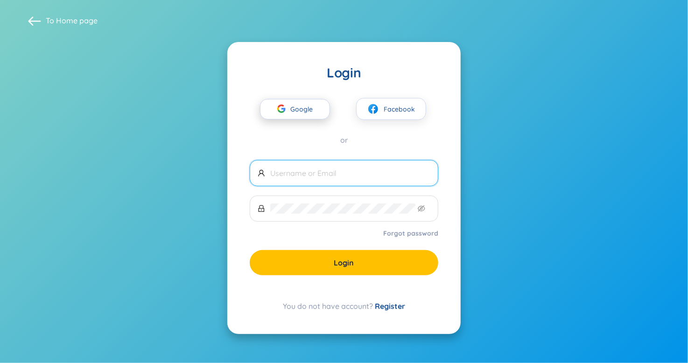
click at [303, 114] on span "Google" at bounding box center [303, 109] width 27 height 20
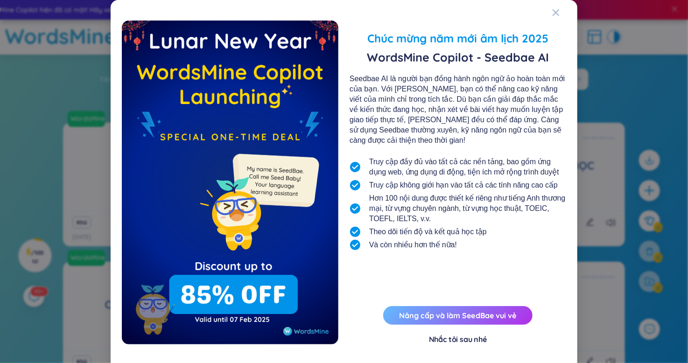
click at [467, 318] on font "Nâng cấp và làm SeedBae vui vẻ" at bounding box center [457, 315] width 117 height 9
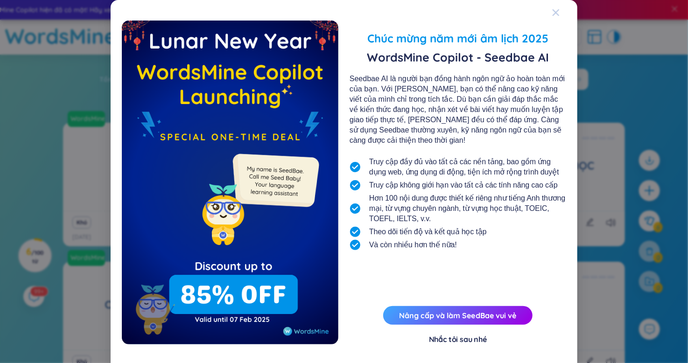
click at [552, 15] on div "Đóng" at bounding box center [555, 12] width 7 height 25
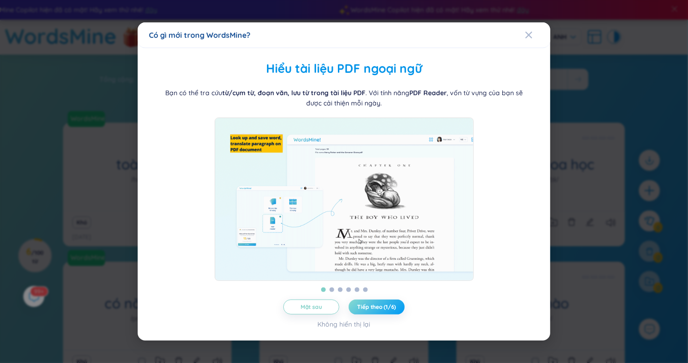
click at [369, 315] on button "Tiếp theo (1/6)" at bounding box center [377, 307] width 56 height 15
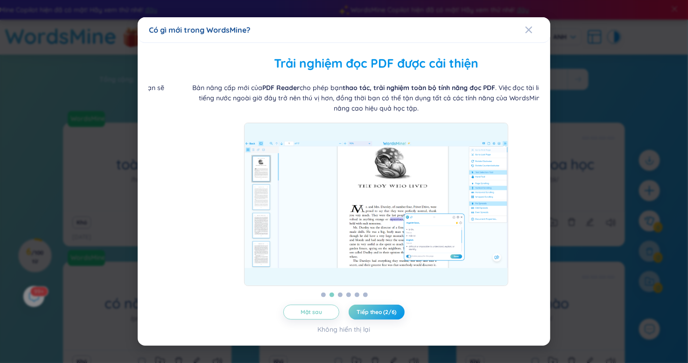
drag, startPoint x: 291, startPoint y: 86, endPoint x: 483, endPoint y: 171, distance: 209.9
click at [499, 177] on div "Bản nâng cấp mới của PDF Reader cho phép bạn thao tác, trải nghiệm toàn bộ tính…" at bounding box center [376, 185] width 391 height 204
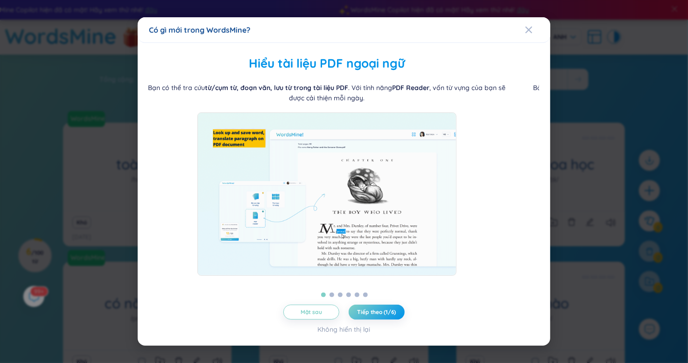
drag, startPoint x: 477, startPoint y: 169, endPoint x: 460, endPoint y: 169, distance: 16.8
click at [460, 169] on div at bounding box center [327, 194] width 391 height 163
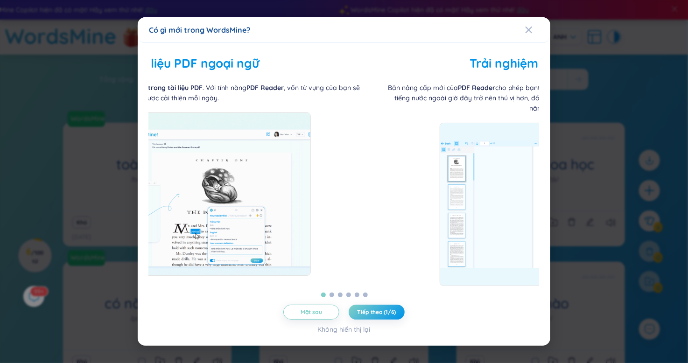
drag, startPoint x: 460, startPoint y: 169, endPoint x: 220, endPoint y: 196, distance: 242.0
click at [224, 194] on img at bounding box center [181, 194] width 259 height 163
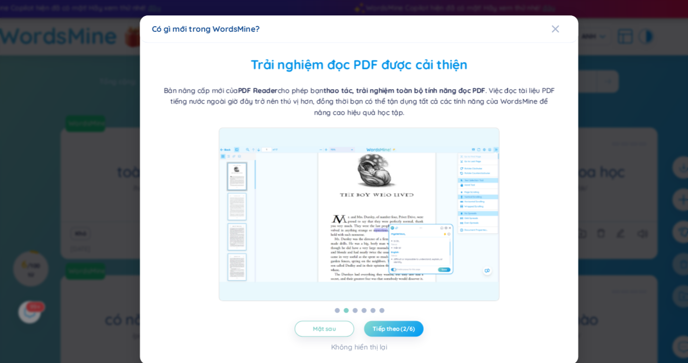
click at [391, 310] on font "Tiếp theo (2/6)" at bounding box center [377, 312] width 40 height 7
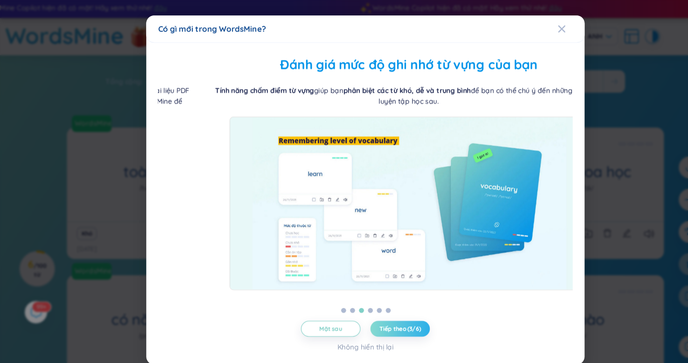
drag, startPoint x: 311, startPoint y: 111, endPoint x: 451, endPoint y: 136, distance: 142.2
click at [448, 136] on div "Tính năng chấm điểm từ vựng giúp bạn phân biệt các từ khó, dễ và trung bình để …" at bounding box center [385, 179] width 391 height 193
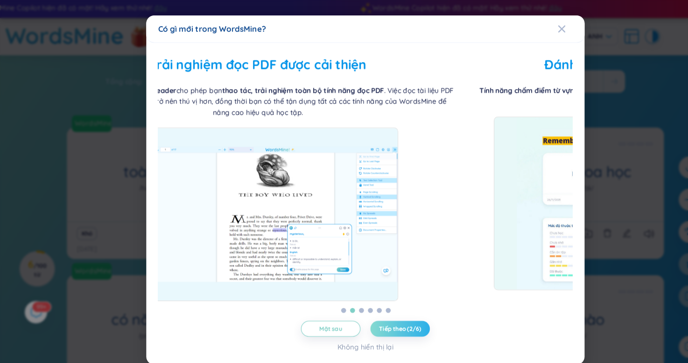
drag, startPoint x: 451, startPoint y: 136, endPoint x: 224, endPoint y: 136, distance: 226.9
click at [245, 132] on img at bounding box center [243, 204] width 264 height 163
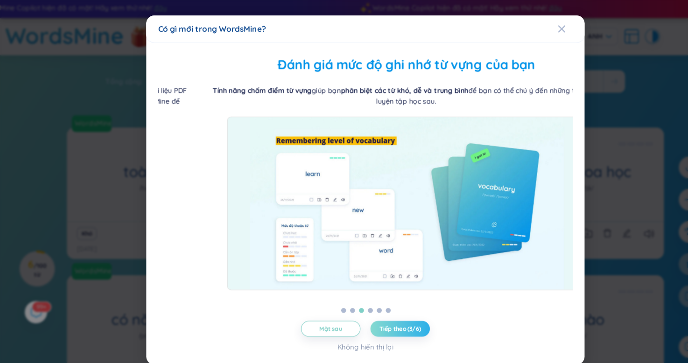
drag, startPoint x: 264, startPoint y: 137, endPoint x: 435, endPoint y: 181, distance: 176.4
click at [395, 169] on img at bounding box center [383, 194] width 338 height 163
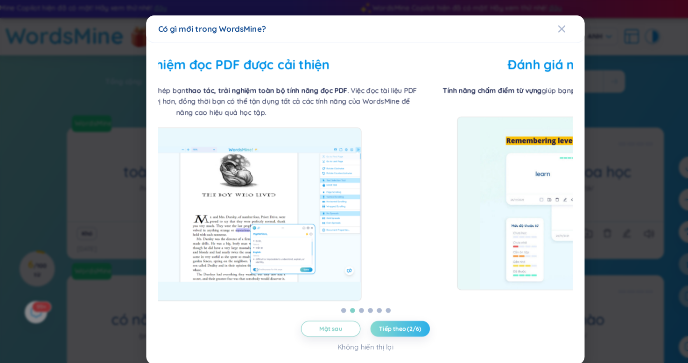
drag, startPoint x: 318, startPoint y: 173, endPoint x: 263, endPoint y: 174, distance: 55.1
click at [269, 174] on img at bounding box center [208, 204] width 264 height 163
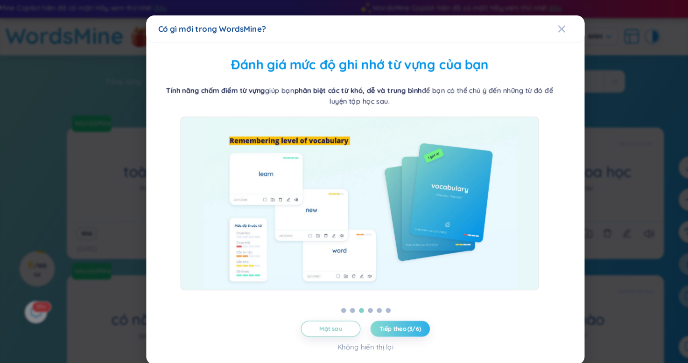
drag, startPoint x: 364, startPoint y: 173, endPoint x: 212, endPoint y: 179, distance: 151.9
click at [215, 178] on img at bounding box center [339, 194] width 338 height 163
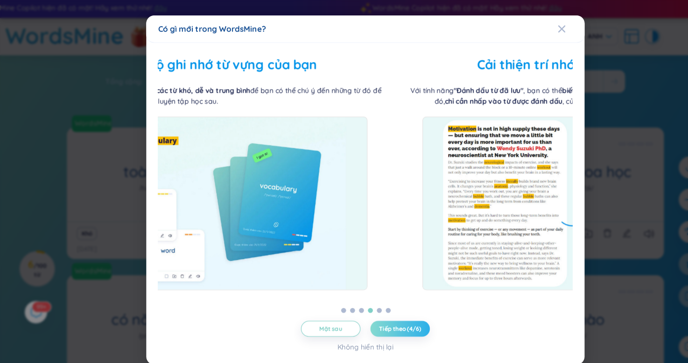
drag, startPoint x: 442, startPoint y: 231, endPoint x: 467, endPoint y: 242, distance: 27.6
click at [466, 242] on img at bounding box center [568, 194] width 340 height 163
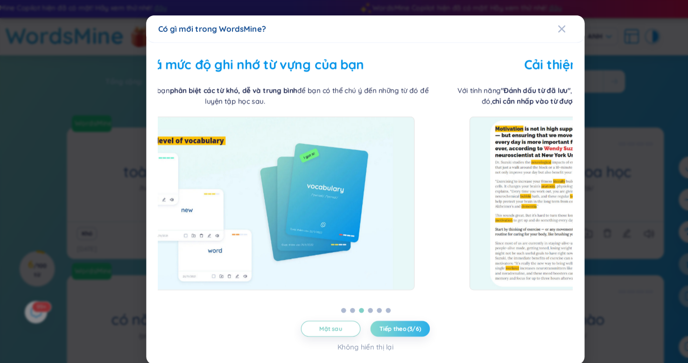
drag, startPoint x: 432, startPoint y: 226, endPoint x: 244, endPoint y: 218, distance: 188.4
click at [247, 217] on img at bounding box center [222, 194] width 338 height 163
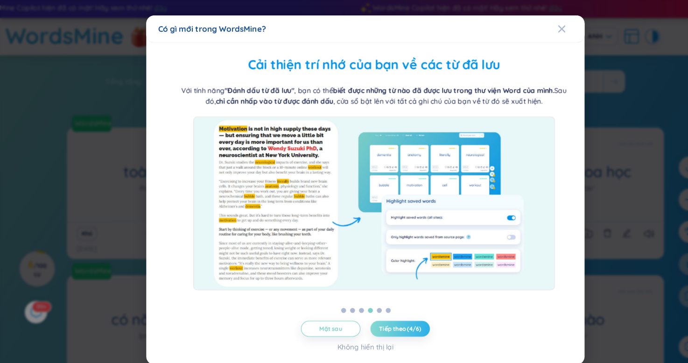
drag, startPoint x: 336, startPoint y: 86, endPoint x: 344, endPoint y: 92, distance: 9.7
click at [344, 92] on div "Với tính năng "Đánh dấu từ đã lưu" , bạn có thể biết được những từ nào đã được …" at bounding box center [352, 93] width 372 height 21
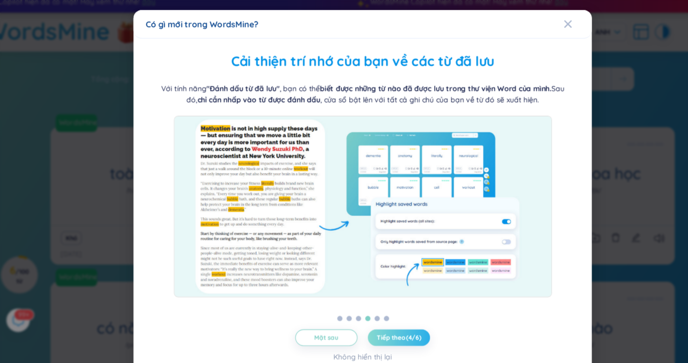
drag, startPoint x: 435, startPoint y: 153, endPoint x: 247, endPoint y: 142, distance: 188.4
click at [247, 142] on img at bounding box center [344, 194] width 340 height 163
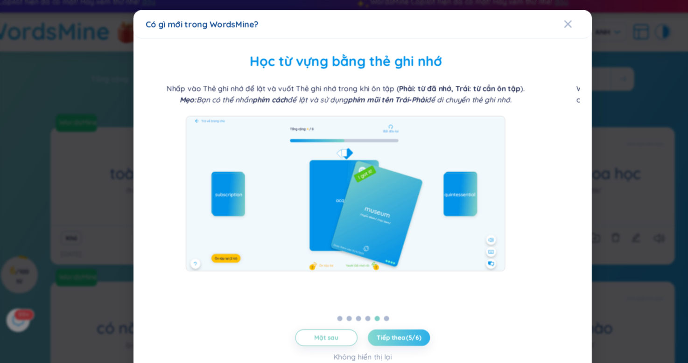
drag, startPoint x: 374, startPoint y: 144, endPoint x: 200, endPoint y: 156, distance: 174.1
click at [203, 155] on img at bounding box center [329, 183] width 288 height 140
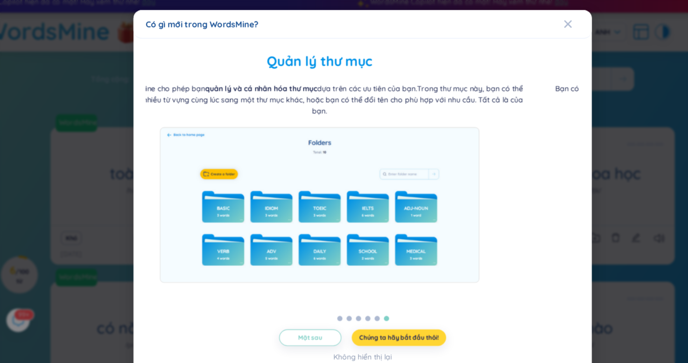
drag, startPoint x: 369, startPoint y: 139, endPoint x: 235, endPoint y: 140, distance: 134.0
click at [236, 139] on img at bounding box center [306, 193] width 288 height 140
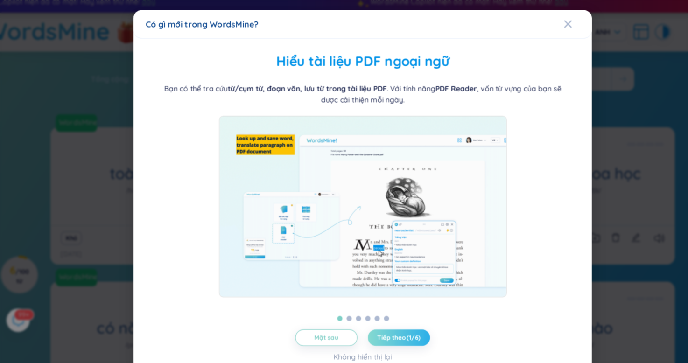
drag, startPoint x: 348, startPoint y: 234, endPoint x: 483, endPoint y: 236, distance: 134.5
click at [474, 240] on img at bounding box center [344, 194] width 259 height 163
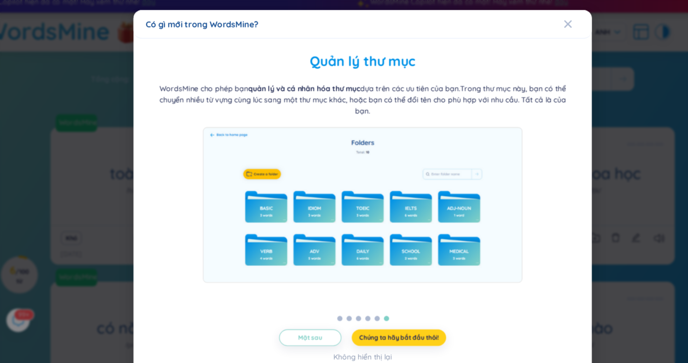
click at [400, 309] on font "Chúng ta hãy bắt đầu thôi!" at bounding box center [376, 312] width 71 height 7
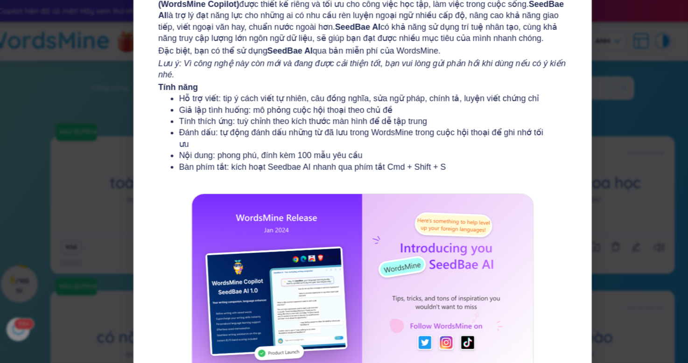
scroll to position [111, 0]
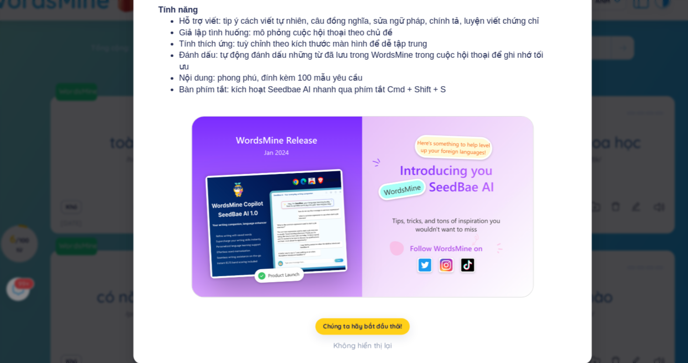
click at [363, 326] on font "Chúng ta hãy bắt đầu thôi!" at bounding box center [344, 329] width 71 height 7
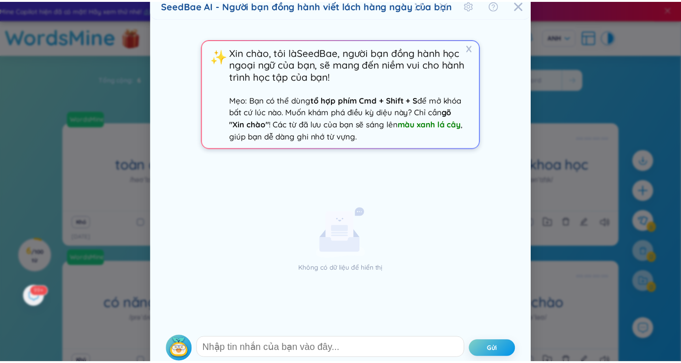
scroll to position [23, 0]
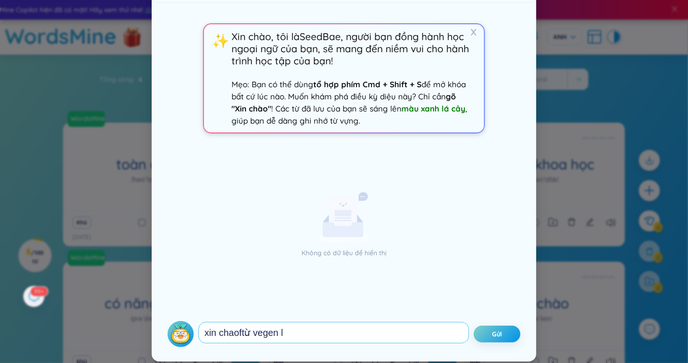
type textarea "xin chaoftừ vegen là"
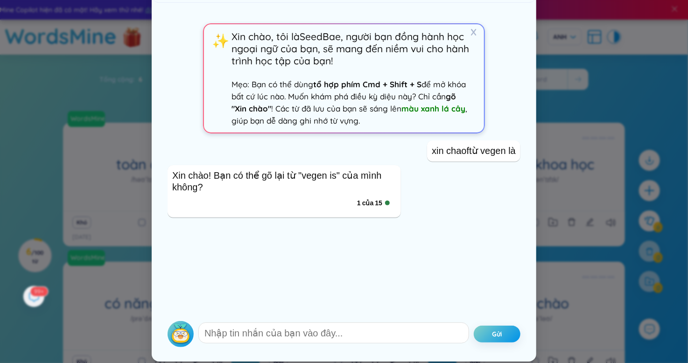
click at [553, 71] on div "SeedBae AI - Người bạn đồng hành viết lách hàng ngày của bạn X ✨ Xin chào, tôi …" at bounding box center [344, 181] width 688 height 363
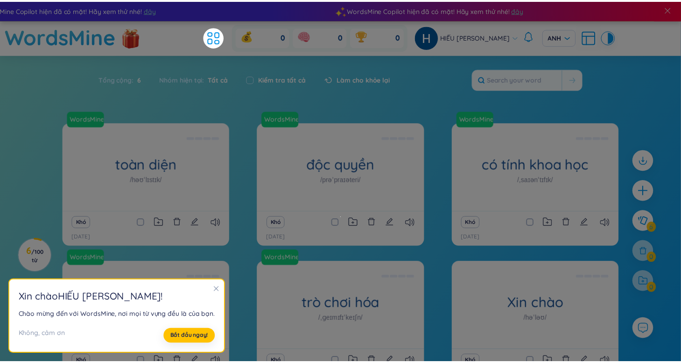
scroll to position [0, 0]
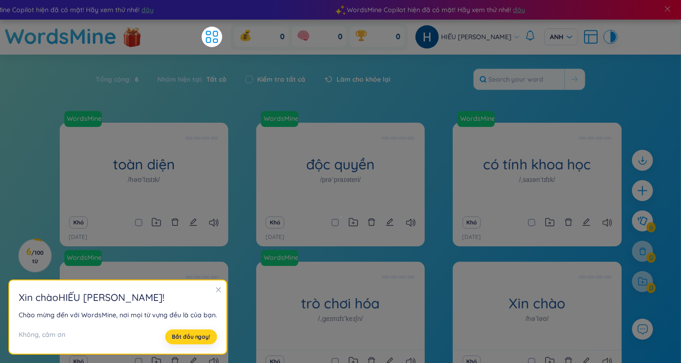
click at [189, 339] on font "Bắt đầu ngay!" at bounding box center [191, 336] width 38 height 7
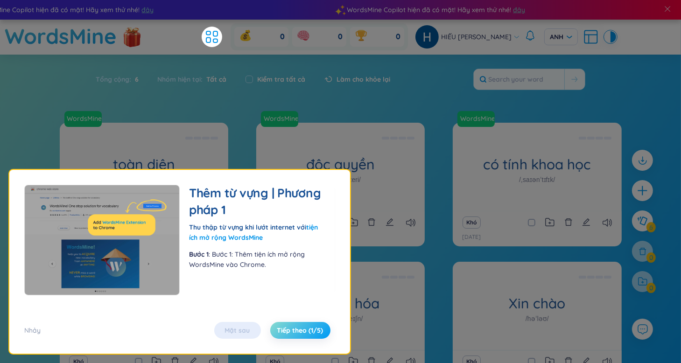
click at [302, 324] on button "Tiếp theo (1/5)" at bounding box center [300, 330] width 60 height 17
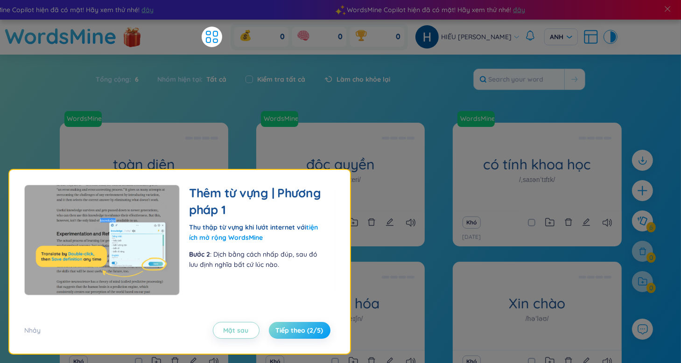
click at [302, 323] on button "Tiếp theo (2/5)" at bounding box center [300, 330] width 62 height 17
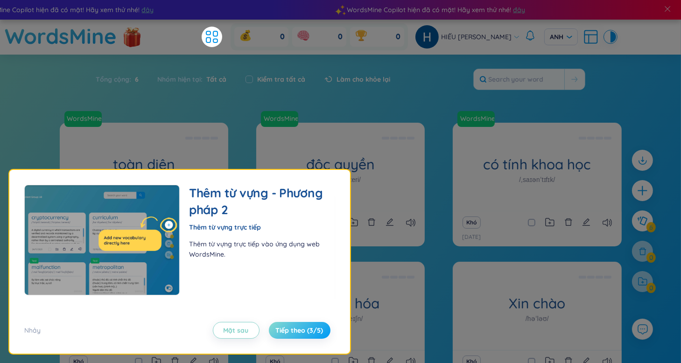
click at [301, 327] on font "Tiếp theo (3/5)" at bounding box center [300, 330] width 48 height 8
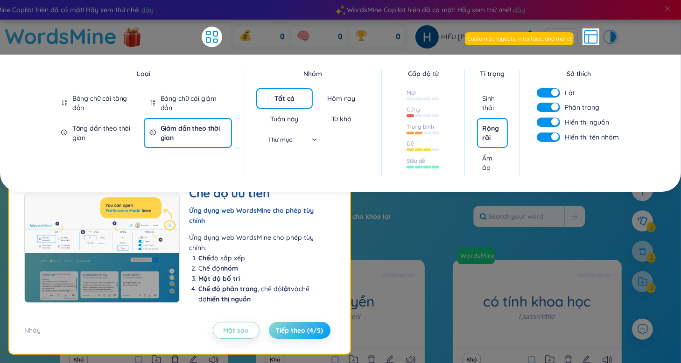
click at [294, 333] on font "Tiếp theo (4/5)" at bounding box center [300, 330] width 48 height 8
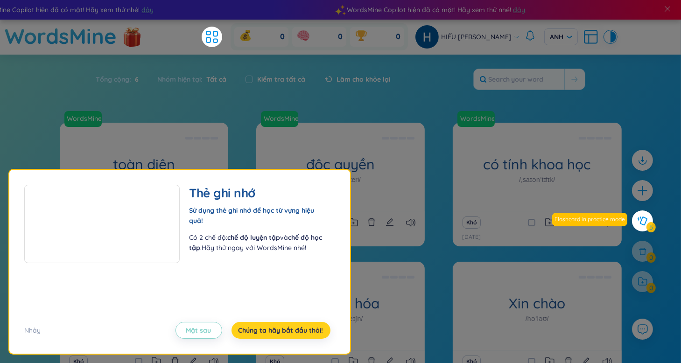
click at [294, 333] on font "Chúng ta hãy bắt đầu thôi!" at bounding box center [281, 330] width 85 height 8
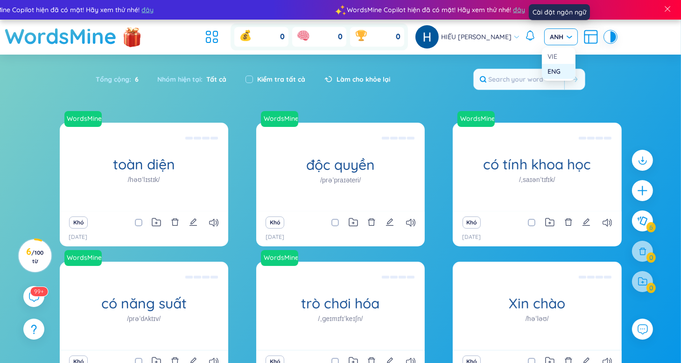
click at [551, 34] on font "ANH" at bounding box center [557, 37] width 14 height 8
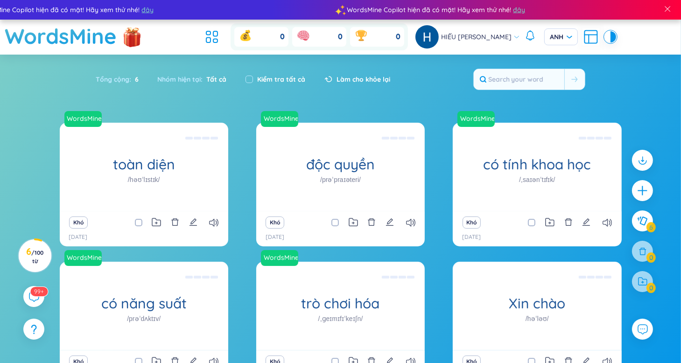
click at [426, 102] on div "Tổng cộng : 6 Nhóm hiện tại : Tất cả Kiểm tra tất cả Làm cho khỏe lại" at bounding box center [340, 84] width 583 height 40
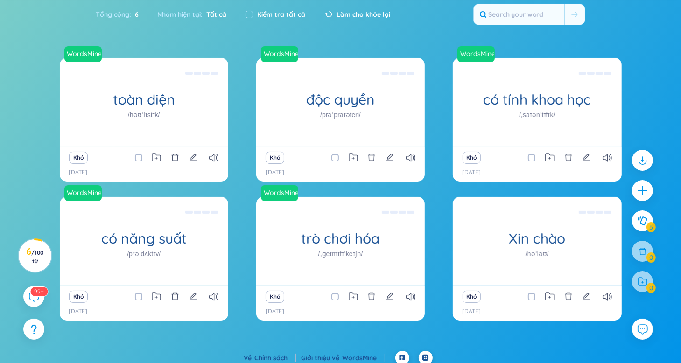
scroll to position [71, 0]
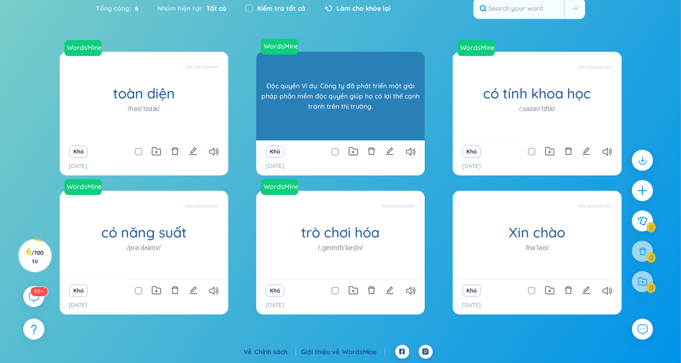
click at [334, 115] on div "độc quyền /prəˈpraɪəteri/" at bounding box center [340, 96] width 169 height 89
click at [334, 116] on div "Độc quyền Ví dụ: Công ty đã phát triển một giải pháp phần mềm độc quyền giúp họ…" at bounding box center [340, 96] width 159 height 84
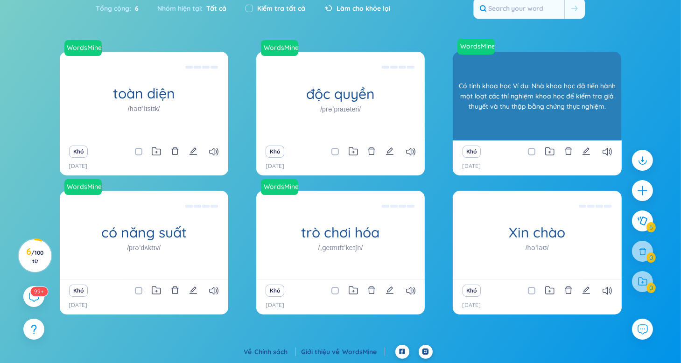
click at [493, 107] on div "có tính khoa học /ˌsaɪənˈtɪfɪk/" at bounding box center [537, 96] width 169 height 89
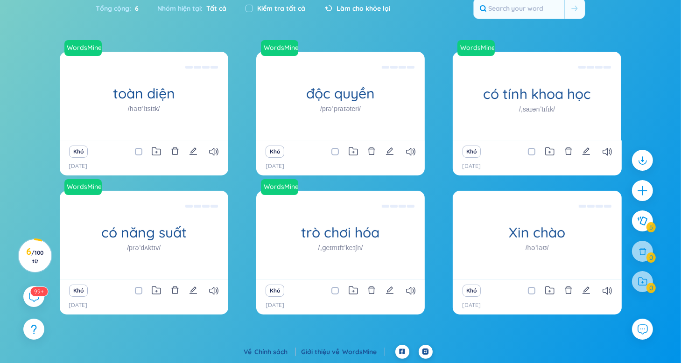
scroll to position [0, 0]
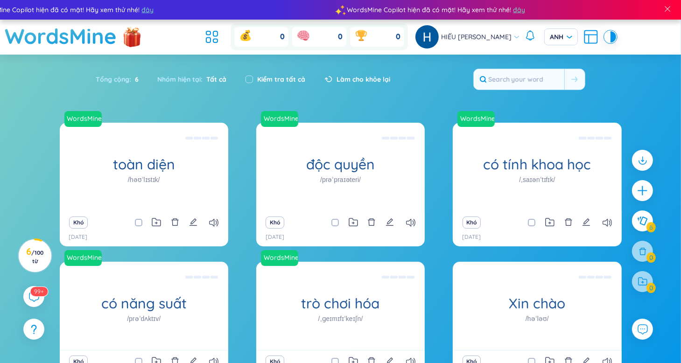
click at [371, 77] on font "Làm cho khỏe lại" at bounding box center [364, 79] width 54 height 8
click at [343, 77] on font "Làm cho khỏe lại" at bounding box center [364, 79] width 54 height 8
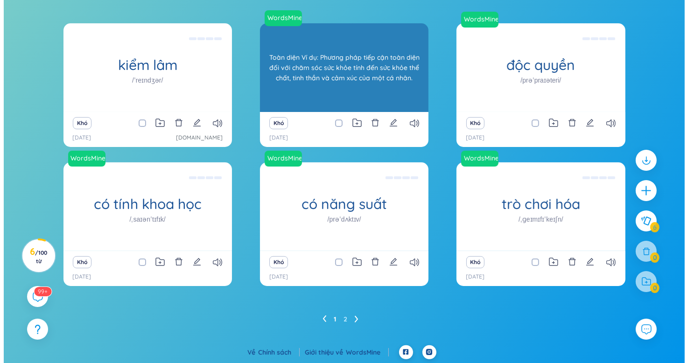
scroll to position [100, 0]
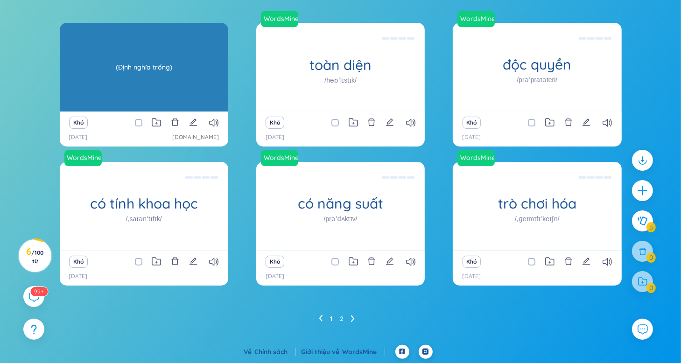
click at [153, 73] on div "(Định nghĩa trống)" at bounding box center [143, 67] width 159 height 84
click at [172, 66] on font "(Định nghĩa trống)" at bounding box center [144, 67] width 56 height 8
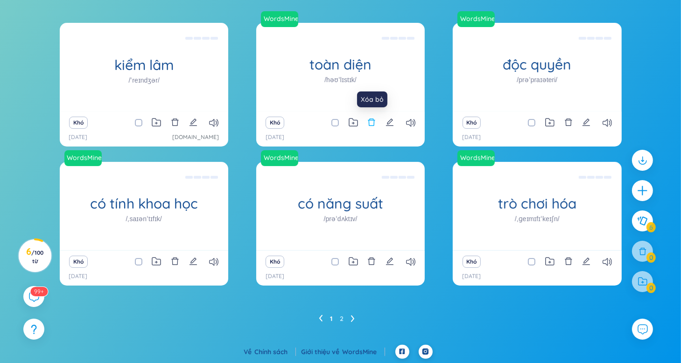
click at [375, 121] on icon "xóa bỏ" at bounding box center [371, 122] width 8 height 8
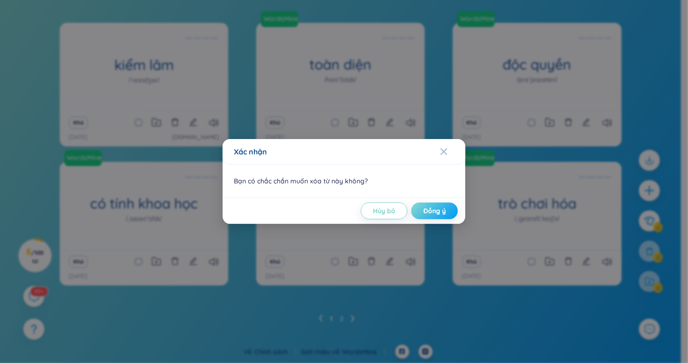
click at [437, 211] on font "Đồng ý" at bounding box center [434, 211] width 22 height 8
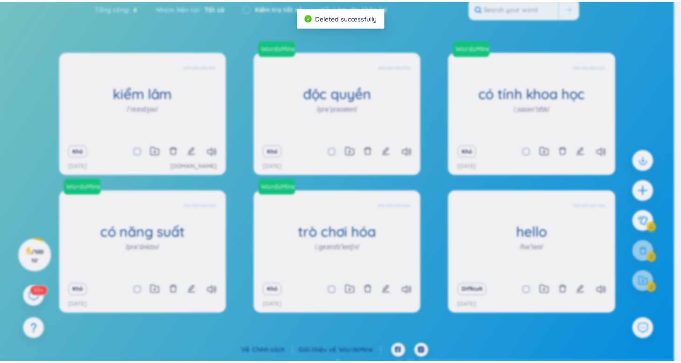
scroll to position [71, 0]
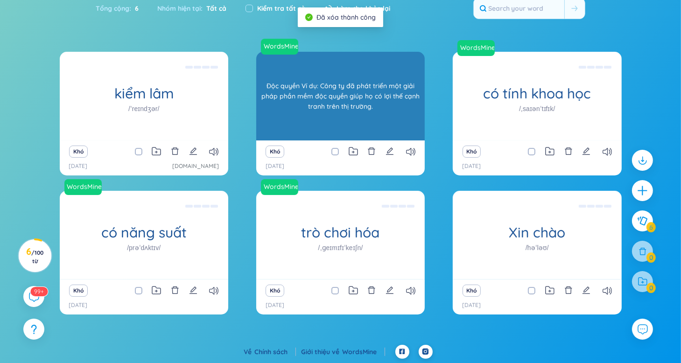
click at [289, 123] on div "độc quyền /prəˈpraɪəteri/" at bounding box center [340, 96] width 169 height 89
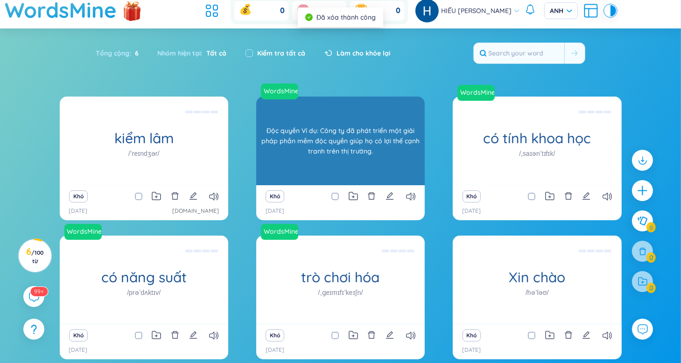
scroll to position [24, 0]
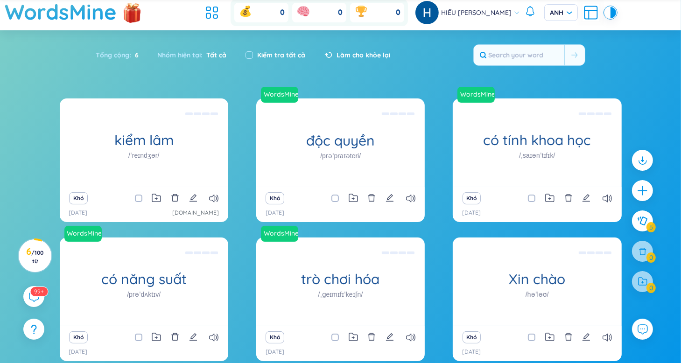
click at [531, 198] on span at bounding box center [531, 198] width 7 height 7
click at [533, 198] on input "checkbox" at bounding box center [536, 198] width 7 height 7
checkbox input "true"
click at [336, 195] on input "checkbox" at bounding box center [339, 198] width 7 height 7
checkbox input "true"
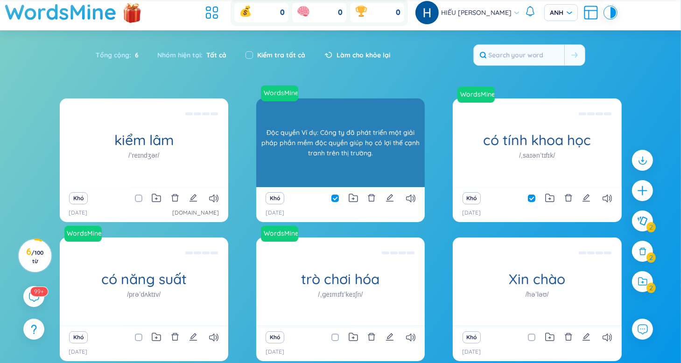
scroll to position [71, 0]
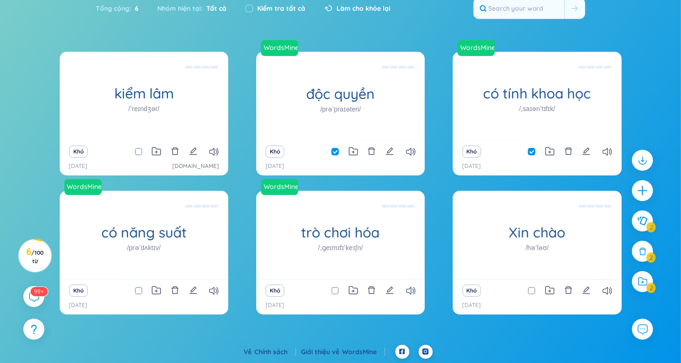
click at [533, 290] on input "checkbox" at bounding box center [536, 290] width 7 height 7
checkbox input "true"
click at [336, 289] on span at bounding box center [335, 290] width 7 height 7
click at [141, 290] on input "checkbox" at bounding box center [143, 290] width 7 height 7
checkbox input "true"
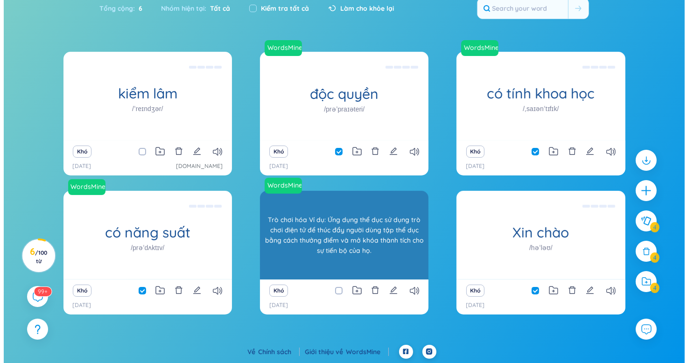
scroll to position [0, 0]
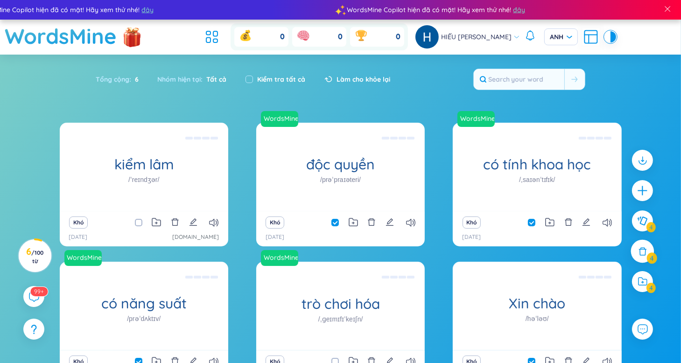
click at [642, 254] on icon at bounding box center [643, 252] width 10 height 10
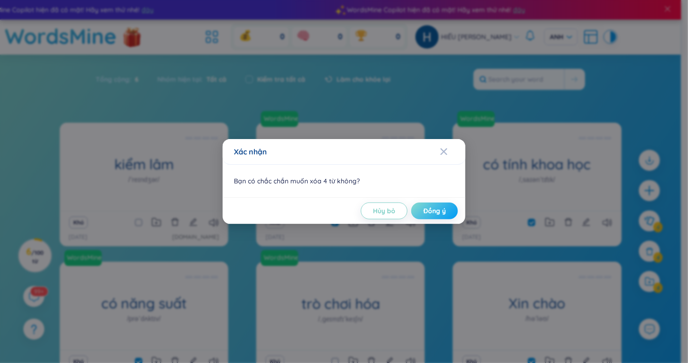
click at [450, 212] on button "Đồng ý" at bounding box center [434, 211] width 47 height 17
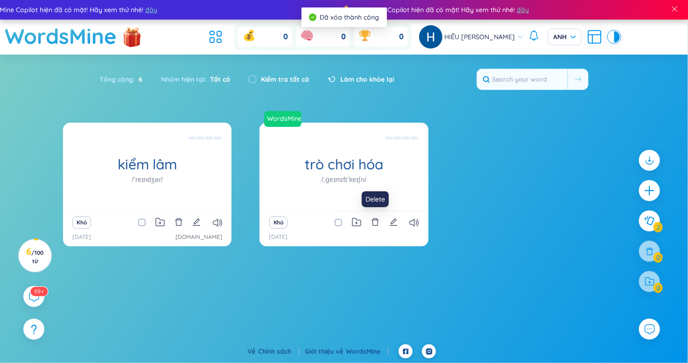
click at [381, 221] on div "Khó" at bounding box center [343, 222] width 159 height 13
click at [374, 222] on icon "xóa bỏ" at bounding box center [375, 222] width 8 height 8
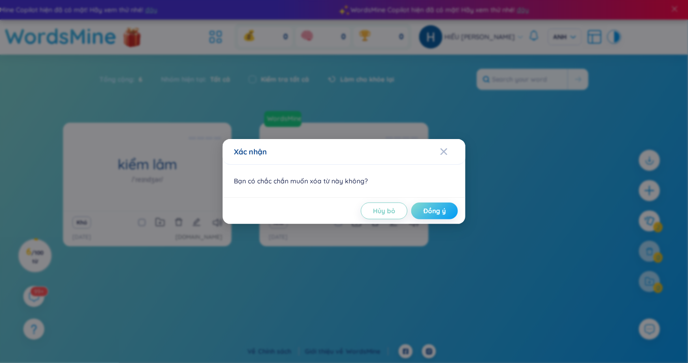
click at [438, 215] on span "Đồng ý" at bounding box center [434, 210] width 22 height 9
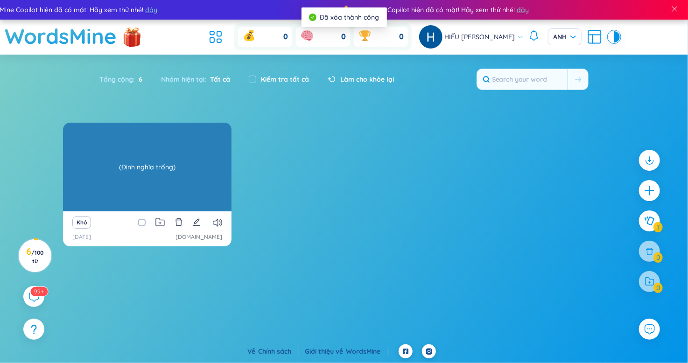
click at [143, 191] on div "kiểm lâm /ˈreɪndʒər/" at bounding box center [147, 167] width 169 height 89
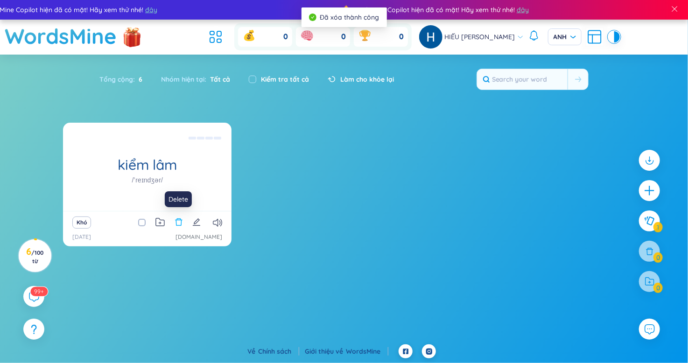
click at [176, 220] on icon "xóa bỏ" at bounding box center [178, 222] width 7 height 7
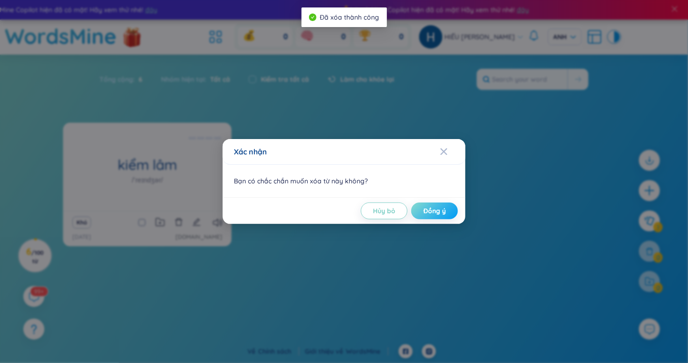
click at [441, 205] on button "Đồng ý" at bounding box center [434, 211] width 47 height 17
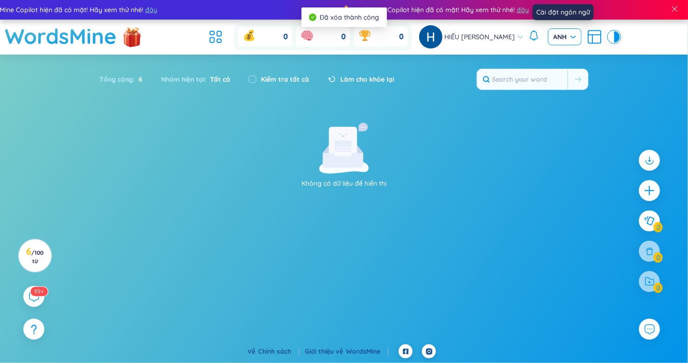
click at [557, 35] on font "ANH" at bounding box center [561, 37] width 14 height 8
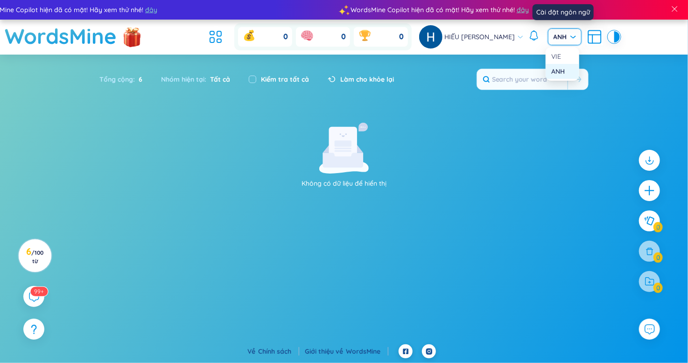
click at [559, 70] on font "ANH" at bounding box center [558, 71] width 14 height 8
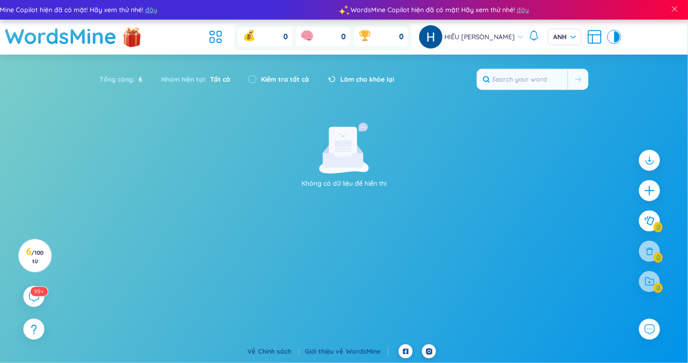
click at [479, 123] on div "Không có dữ liệu để hiển thị" at bounding box center [344, 156] width 562 height 66
click at [566, 40] on span "ANH" at bounding box center [565, 36] width 22 height 9
click at [553, 73] on font "ANH" at bounding box center [558, 71] width 14 height 8
click at [430, 79] on div "Tổng cộng : 6 Nhóm hiện tại : Tất cả Kiểm tra tất cả Làm cho khỏe lại" at bounding box center [344, 84] width 583 height 40
click at [325, 75] on div "Làm cho khỏe lại" at bounding box center [356, 80] width 76 height 20
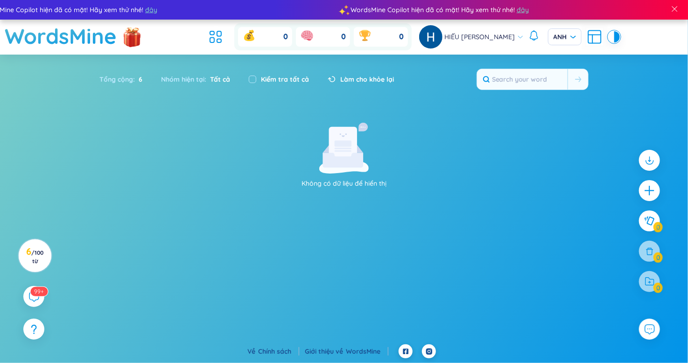
click at [382, 79] on font "Làm cho khỏe lại" at bounding box center [367, 79] width 54 height 8
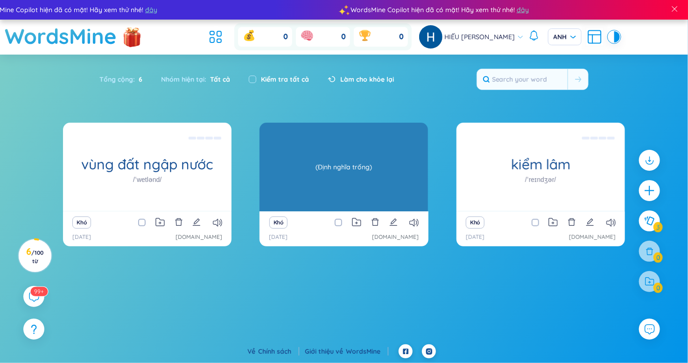
click at [353, 170] on font "(Định nghĩa trống)" at bounding box center [344, 167] width 56 height 10
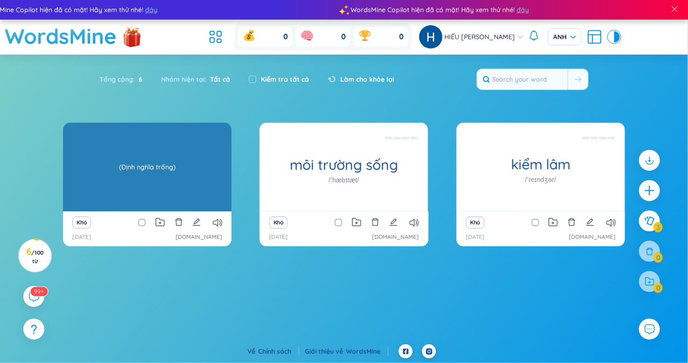
click at [195, 169] on div "vùng đất ngập nước /ˈwetlənd/ (Định nghĩa trống)" at bounding box center [147, 167] width 169 height 89
click at [195, 169] on div "(Định nghĩa trống)" at bounding box center [147, 167] width 159 height 84
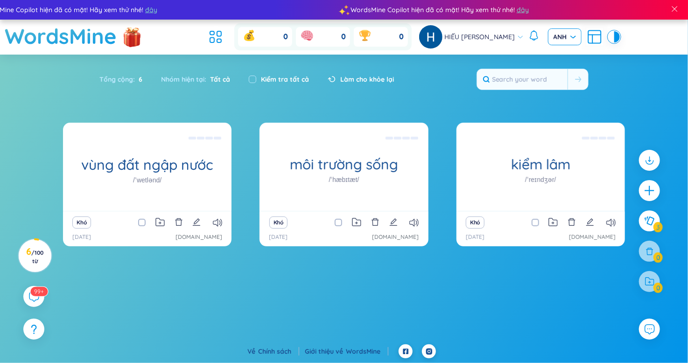
click at [573, 32] on span "ANH" at bounding box center [565, 36] width 22 height 9
click at [565, 58] on div "VIE" at bounding box center [562, 56] width 22 height 10
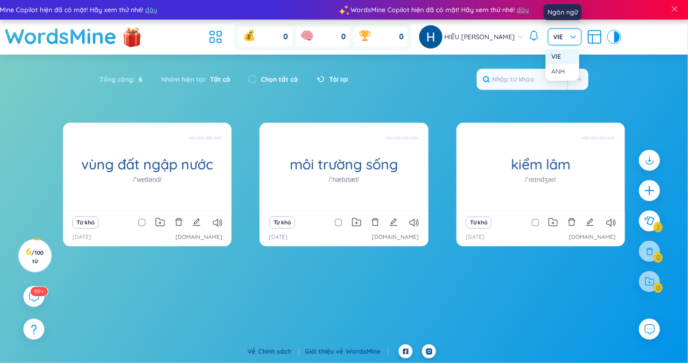
click at [557, 32] on span "VIE" at bounding box center [565, 36] width 22 height 9
click at [557, 70] on font "ANH" at bounding box center [558, 71] width 14 height 8
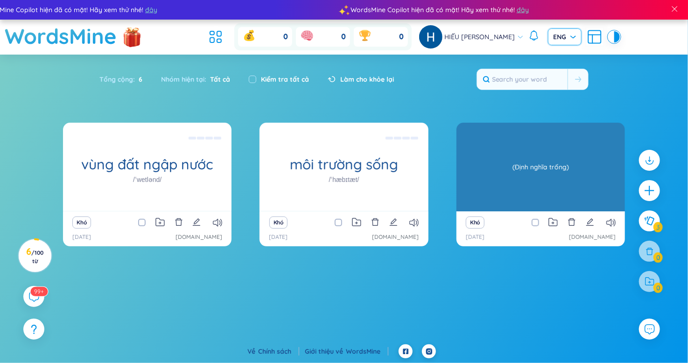
click at [523, 172] on div "kiểm lâm /ˈreɪndʒər/ (Định nghĩa trống)" at bounding box center [541, 167] width 169 height 89
click at [523, 172] on font "(Định nghĩa trống)" at bounding box center [541, 167] width 56 height 10
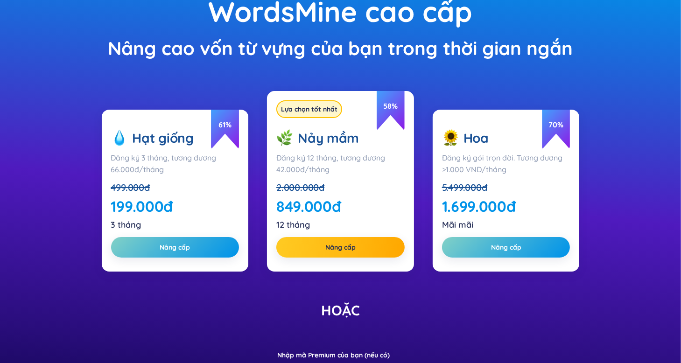
scroll to position [110, 0]
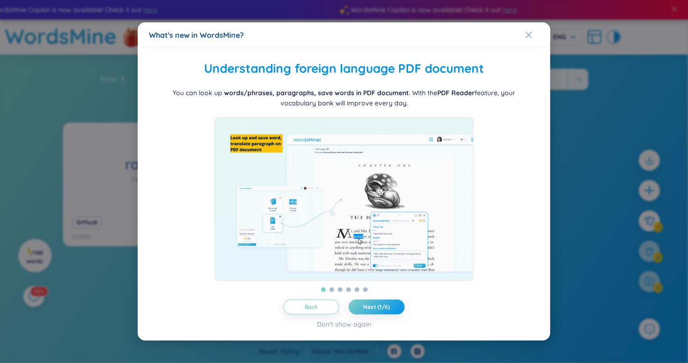
click at [598, 150] on div "What's new in WordsMine? Folder management WordsMine lets you manage and person…" at bounding box center [344, 181] width 688 height 363
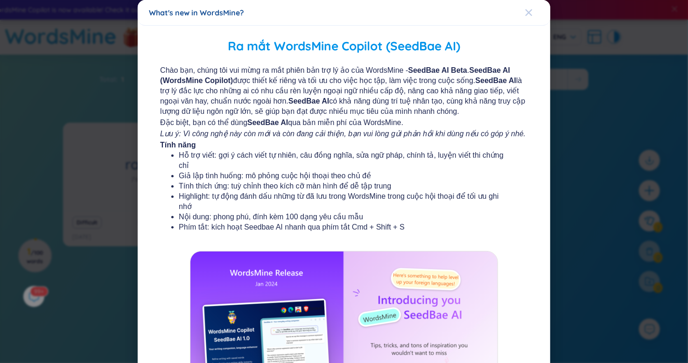
click at [529, 29] on div "Ra mắt WordsMine Copilot (SeedBae AI) Chào bạn, chúng tôi vui mừng ra mắt phiên…" at bounding box center [344, 250] width 413 height 449
click at [525, 9] on icon "Close" at bounding box center [528, 12] width 7 height 7
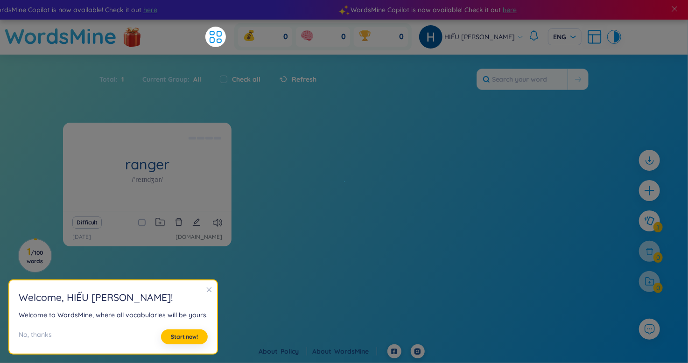
click at [518, 12] on div "WordsMine Copilot is now available! Check it out here" at bounding box center [521, 10] width 360 height 10
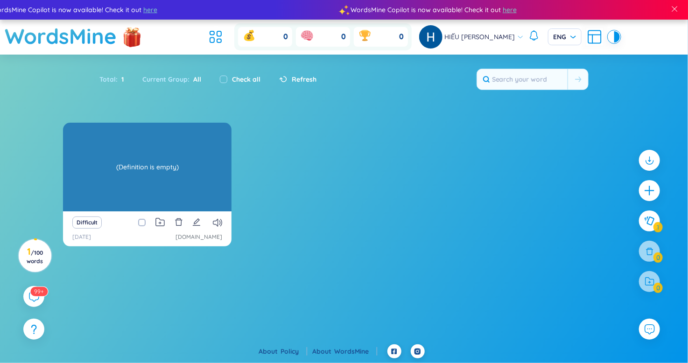
click at [182, 154] on div "ranger /ˈreɪndʒər/ (Definition is empty)" at bounding box center [147, 167] width 169 height 89
click at [168, 168] on div "(Definition is empty)" at bounding box center [147, 167] width 159 height 84
click at [144, 176] on div "(Definition is empty)" at bounding box center [147, 167] width 159 height 84
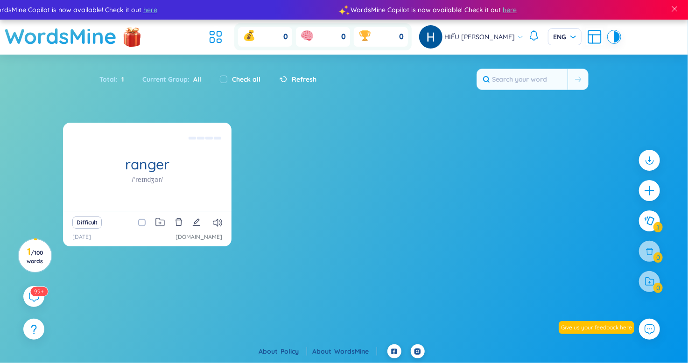
click at [312, 206] on div "ranger /ˈreɪndʒər/ (Definition is empty) Difficult 10/8/2025 dolacademy.vn" at bounding box center [344, 190] width 562 height 135
click at [194, 237] on link "[DOMAIN_NAME]" at bounding box center [199, 237] width 47 height 9
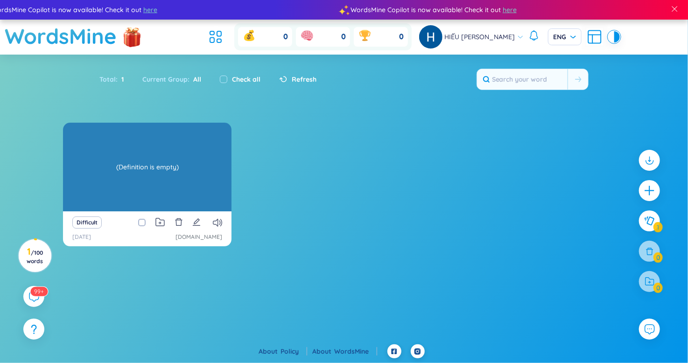
click at [185, 169] on div "(Definition is empty)" at bounding box center [147, 167] width 159 height 84
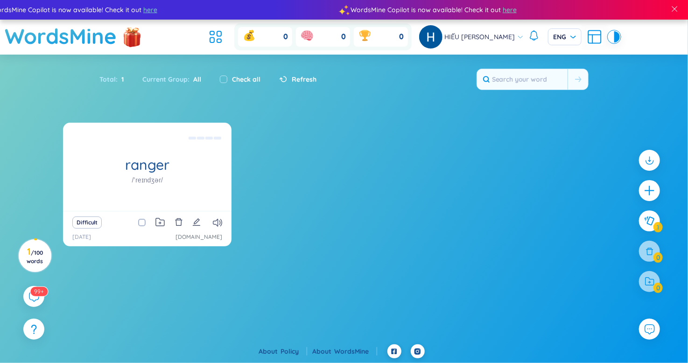
click at [495, 38] on span "HIẾU [PERSON_NAME]" at bounding box center [480, 37] width 71 height 10
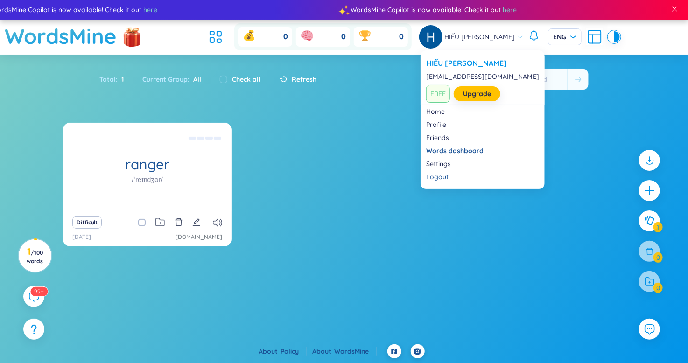
click at [441, 90] on span "FREE" at bounding box center [438, 94] width 24 height 18
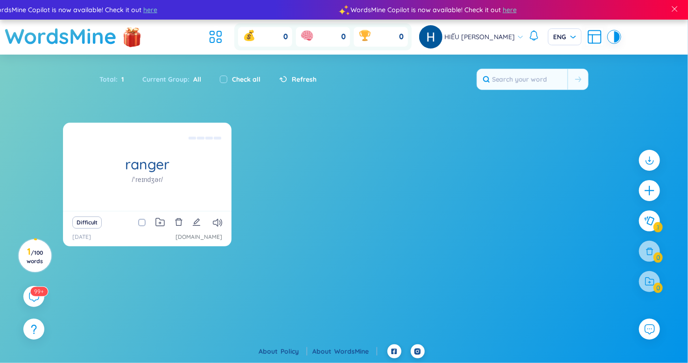
click at [487, 41] on span "HIẾU [PERSON_NAME]" at bounding box center [480, 37] width 71 height 10
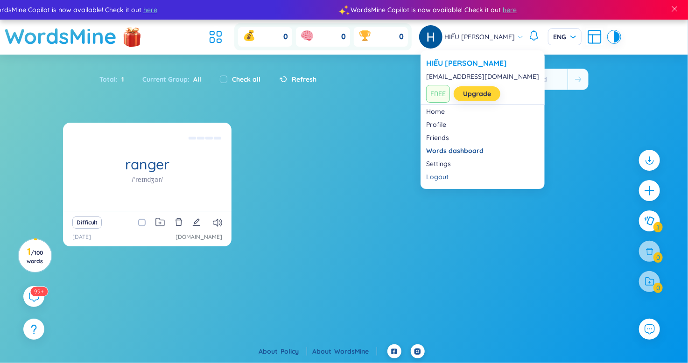
click at [478, 89] on link "Upgrade" at bounding box center [477, 94] width 28 height 10
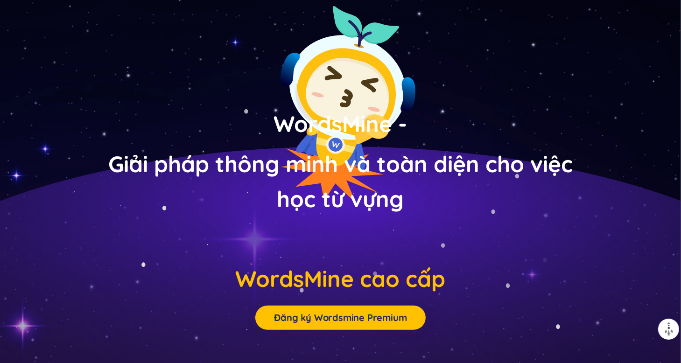
scroll to position [3847, 0]
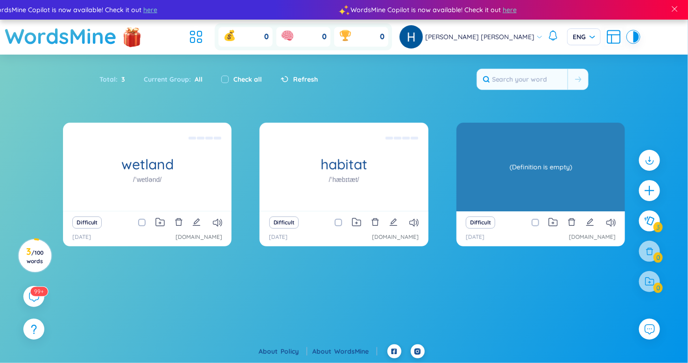
click at [502, 186] on div "(Definition is empty)" at bounding box center [540, 167] width 159 height 84
click at [500, 179] on div "(Definition is empty)" at bounding box center [540, 167] width 159 height 84
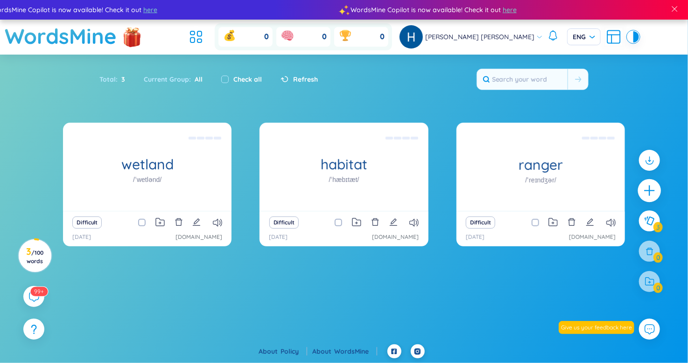
click at [653, 194] on icon "plus" at bounding box center [649, 190] width 13 height 13
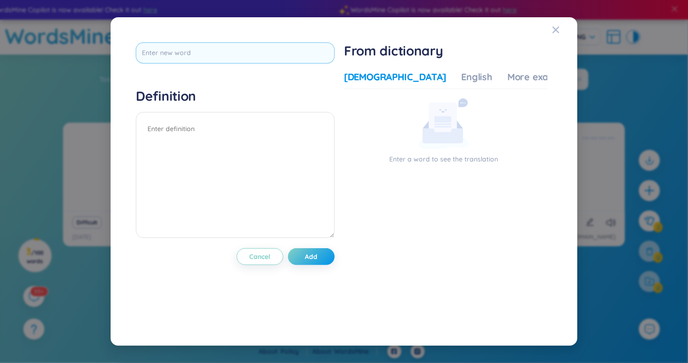
click at [254, 53] on input "text" at bounding box center [235, 52] width 199 height 21
click at [281, 148] on textarea at bounding box center [235, 175] width 199 height 126
drag, startPoint x: 261, startPoint y: 203, endPoint x: 249, endPoint y: 161, distance: 43.7
click at [261, 199] on textarea at bounding box center [235, 175] width 199 height 126
click at [237, 143] on textarea at bounding box center [235, 175] width 199 height 126
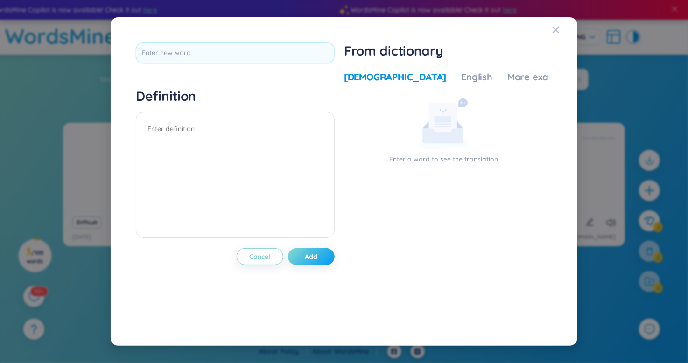
click at [318, 254] on span "Add" at bounding box center [311, 256] width 13 height 9
click at [461, 79] on div "English" at bounding box center [476, 77] width 31 height 13
click at [561, 25] on span "Close" at bounding box center [564, 29] width 25 height 25
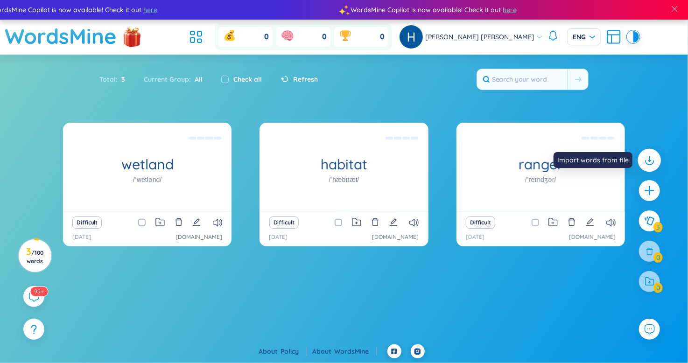
click at [648, 165] on icon at bounding box center [649, 160] width 12 height 12
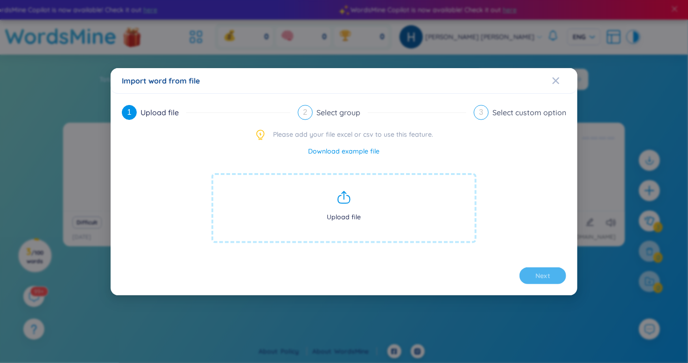
click at [349, 206] on span "Upload file" at bounding box center [344, 208] width 265 height 70
click at [375, 213] on span "Upload file" at bounding box center [344, 208] width 265 height 70
click at [552, 77] on div "Import word from file" at bounding box center [344, 81] width 445 height 10
click at [562, 81] on span "Close" at bounding box center [564, 80] width 25 height 25
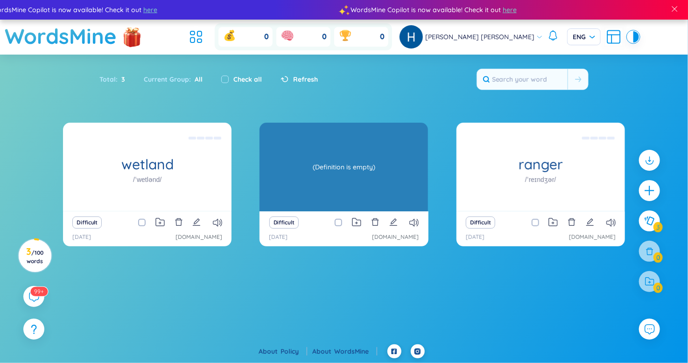
click at [357, 183] on div "(Definition is empty)" at bounding box center [343, 167] width 159 height 84
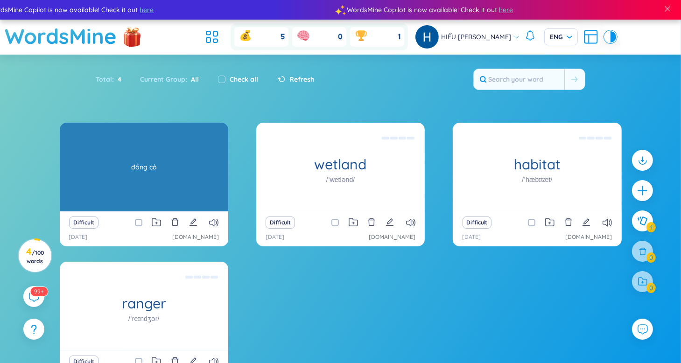
click at [186, 175] on div "đồng cỏ" at bounding box center [143, 167] width 159 height 84
click at [187, 182] on div "đồng cỏ" at bounding box center [143, 167] width 159 height 84
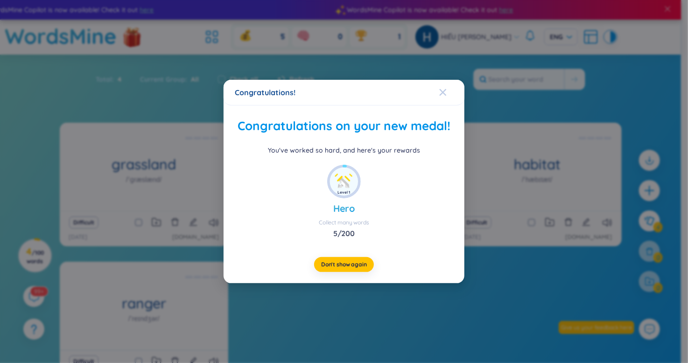
click at [445, 94] on icon "Close" at bounding box center [443, 92] width 7 height 7
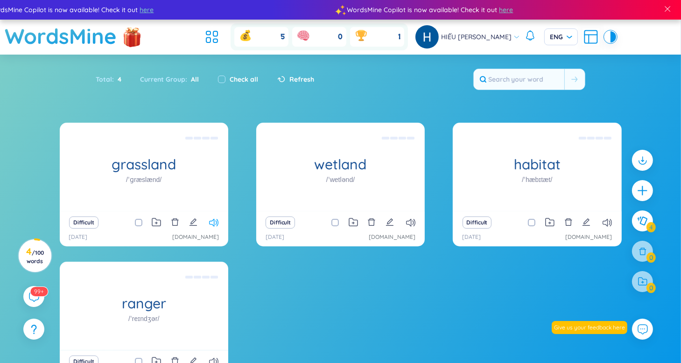
click at [215, 223] on icon at bounding box center [213, 223] width 9 height 8
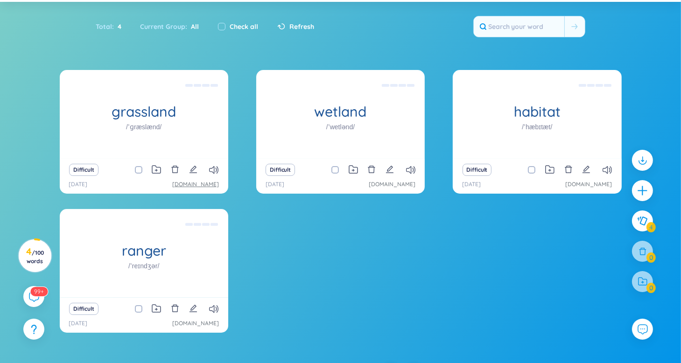
scroll to position [71, 0]
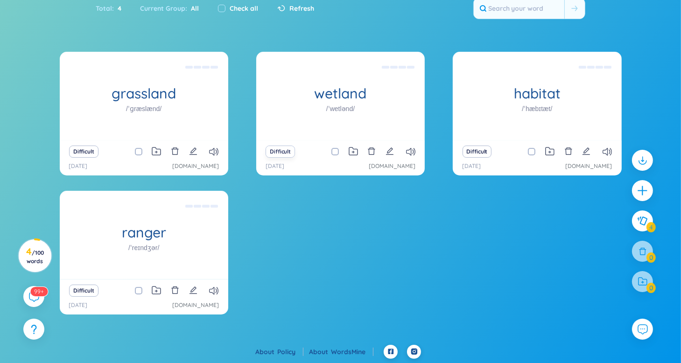
click at [282, 153] on button "Difficult" at bounding box center [280, 152] width 29 height 12
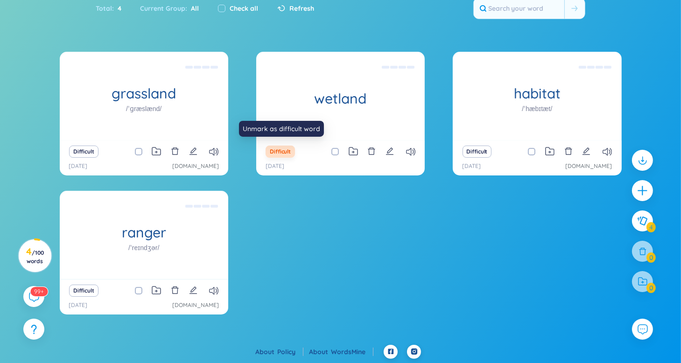
click at [282, 153] on button "Difficult" at bounding box center [280, 152] width 29 height 12
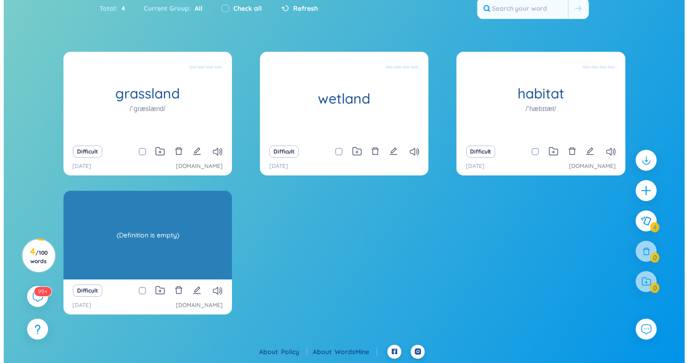
scroll to position [0, 0]
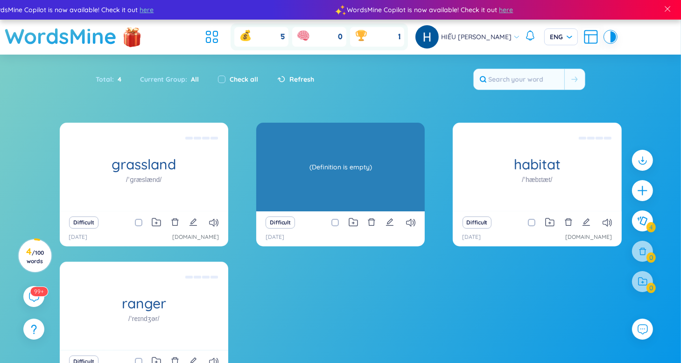
click at [364, 169] on div "(Definition is empty)" at bounding box center [340, 167] width 159 height 84
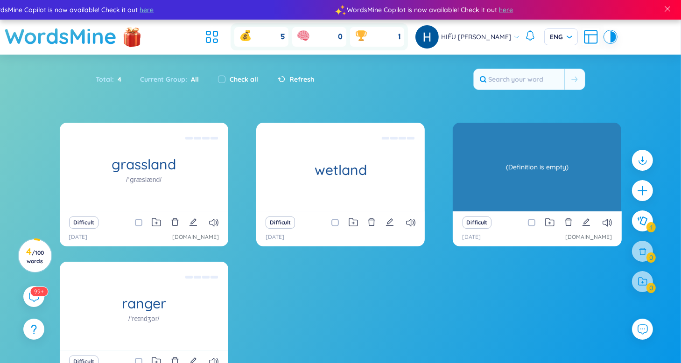
click at [529, 195] on div "habitat /ˈhæbɪtæt/" at bounding box center [537, 167] width 169 height 89
click at [527, 194] on div "(Definition is empty)" at bounding box center [537, 167] width 159 height 84
click at [568, 177] on div "(Definition is empty)" at bounding box center [537, 167] width 159 height 84
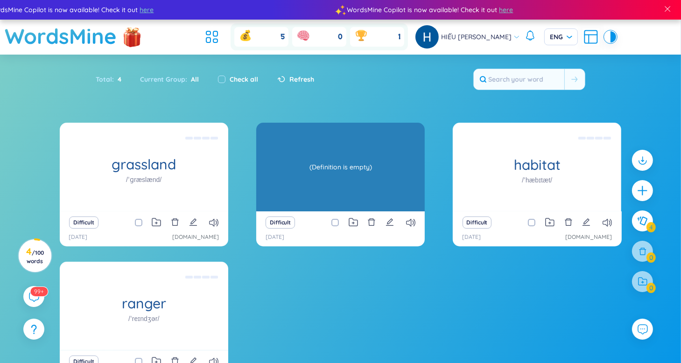
click at [392, 168] on div "wetland (Definition is empty)" at bounding box center [340, 167] width 169 height 89
click at [392, 168] on div "(Definition is empty)" at bounding box center [340, 167] width 159 height 84
click at [354, 178] on div "(Definition is empty)" at bounding box center [340, 167] width 159 height 84
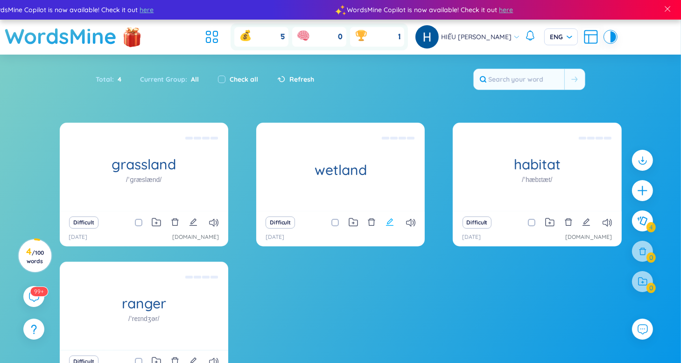
click at [391, 221] on icon "edit" at bounding box center [390, 222] width 8 height 8
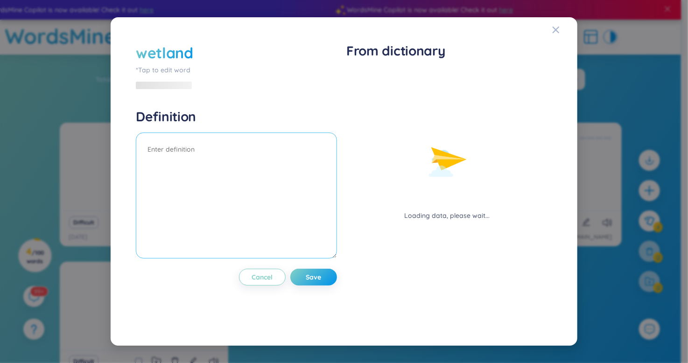
click at [268, 165] on textarea at bounding box center [236, 196] width 201 height 126
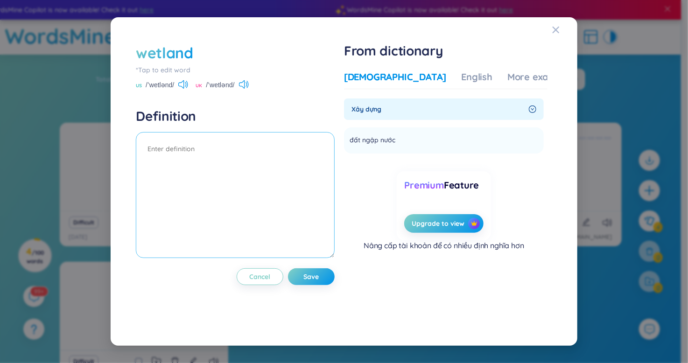
click at [282, 144] on textarea at bounding box center [235, 195] width 199 height 126
drag, startPoint x: 389, startPoint y: 107, endPoint x: 346, endPoint y: 107, distance: 43.0
click at [346, 107] on div "Xây dựng" at bounding box center [444, 109] width 200 height 21
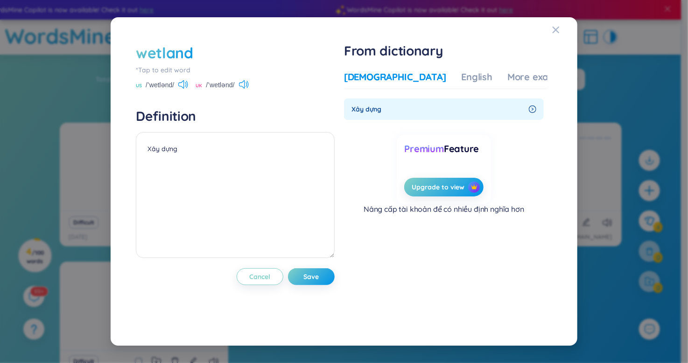
click at [386, 230] on section "Xây dựng đất ngập nước Add Premium Feature Upgrade to view Nâng cấp tài khoản đ…" at bounding box center [446, 195] width 204 height 192
click at [370, 106] on span "Xây dựng" at bounding box center [439, 109] width 174 height 10
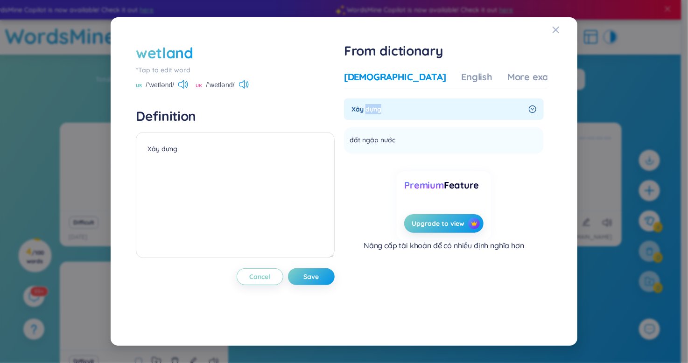
click at [370, 106] on span "Xây dựng" at bounding box center [439, 109] width 174 height 10
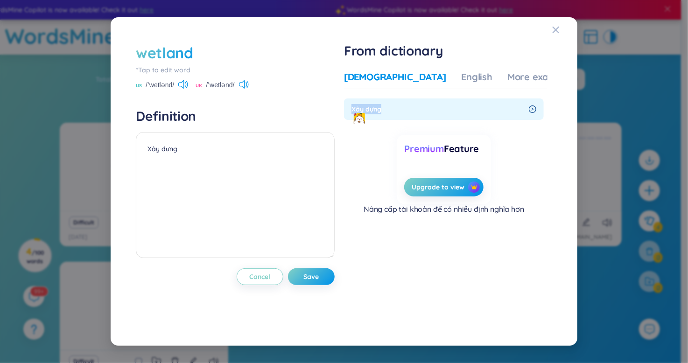
click at [347, 151] on div "Premium Feature Upgrade to view Nâng cấp tài khoản để có nhiều định nghĩa hơn" at bounding box center [444, 169] width 200 height 91
click at [461, 73] on div "English" at bounding box center [476, 77] width 31 height 13
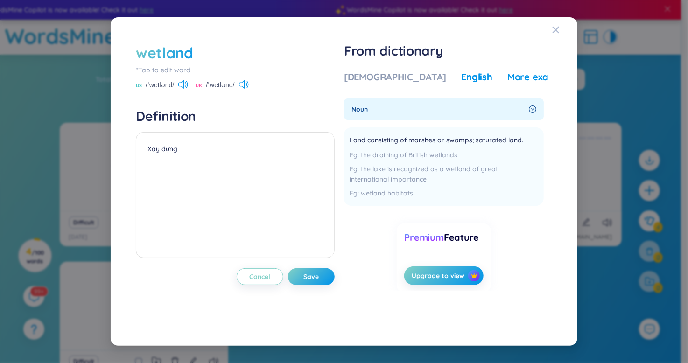
click at [508, 75] on div "More examples" at bounding box center [542, 77] width 68 height 13
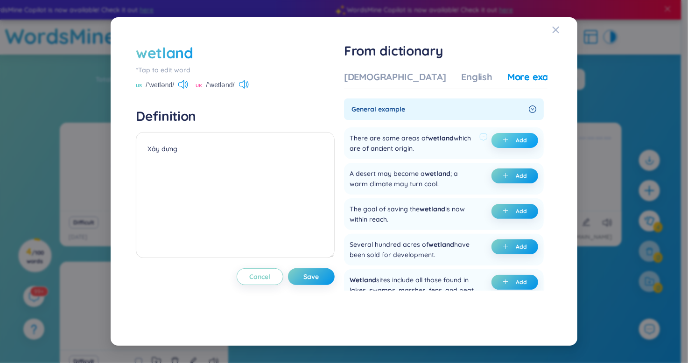
click at [522, 135] on button "Add" at bounding box center [515, 140] width 47 height 15
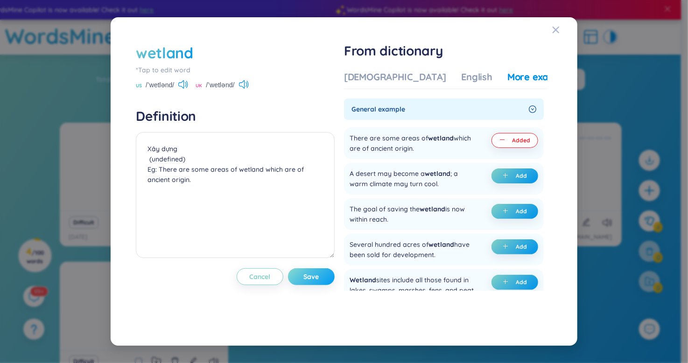
click at [319, 277] on span "Save" at bounding box center [311, 276] width 15 height 9
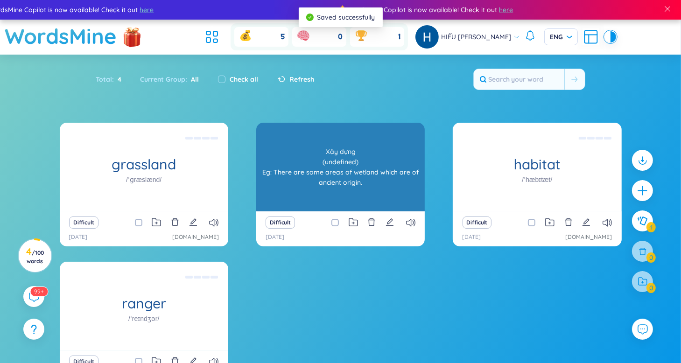
click at [359, 172] on div "wetland Xây dựng (undefined) Eg: There are some areas of wetland which are of a…" at bounding box center [340, 167] width 169 height 89
click at [372, 174] on div "Xây dựng (undefined) Eg: There are some areas of wetland which are of ancient o…" at bounding box center [340, 167] width 159 height 84
click at [378, 172] on div "Xây dựng (undefined) Eg: There are some areas of wetland which are of ancient o…" at bounding box center [340, 167] width 159 height 84
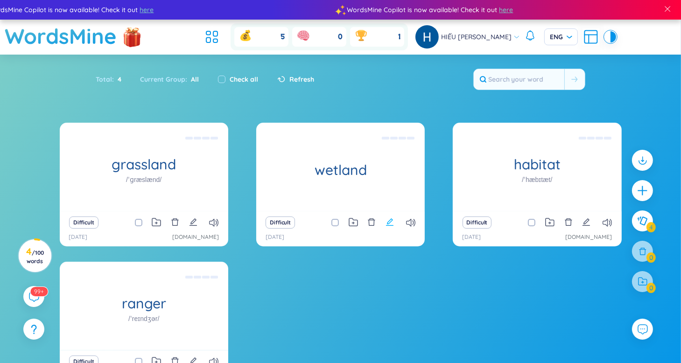
click at [390, 222] on icon "edit" at bounding box center [389, 222] width 7 height 7
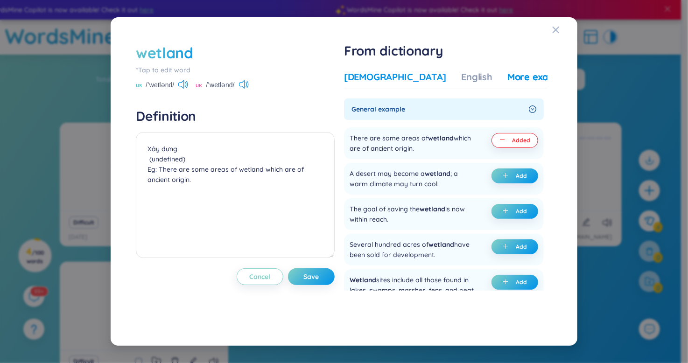
click at [379, 75] on div "[DEMOGRAPHIC_DATA]" at bounding box center [395, 77] width 102 height 13
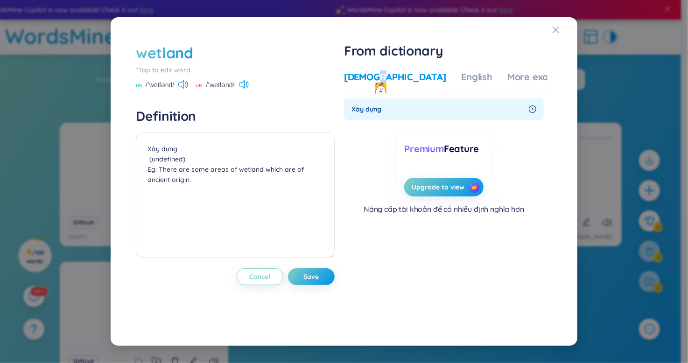
click at [419, 112] on span "Xây dựng" at bounding box center [439, 109] width 174 height 10
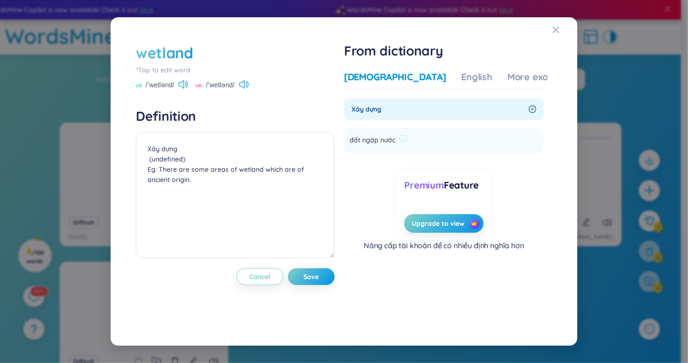
drag, startPoint x: 403, startPoint y: 137, endPoint x: 350, endPoint y: 141, distance: 53.4
click at [350, 141] on li "đất ngập nước Add" at bounding box center [444, 140] width 200 height 26
click at [367, 139] on span "đất ngập nước" at bounding box center [373, 140] width 46 height 11
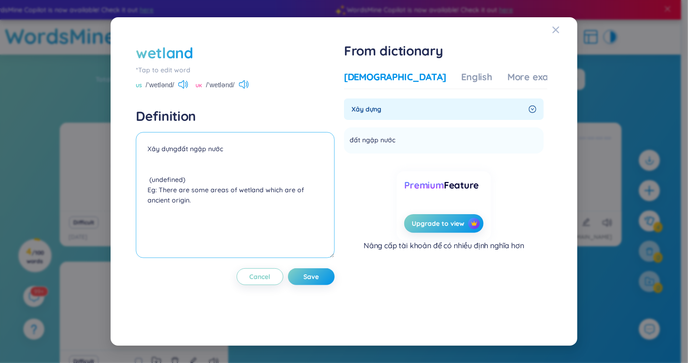
click at [176, 148] on textarea "Xây dựngđất ngập nước (undefined) Eg: There are some areas of wetland which are…" at bounding box center [235, 195] width 199 height 126
drag, startPoint x: 228, startPoint y: 148, endPoint x: 180, endPoint y: 148, distance: 48.6
click at [180, 148] on textarea "Xây dựng đất ngập nước (undefined) Eg: There are some areas of wetland which ar…" at bounding box center [235, 195] width 199 height 126
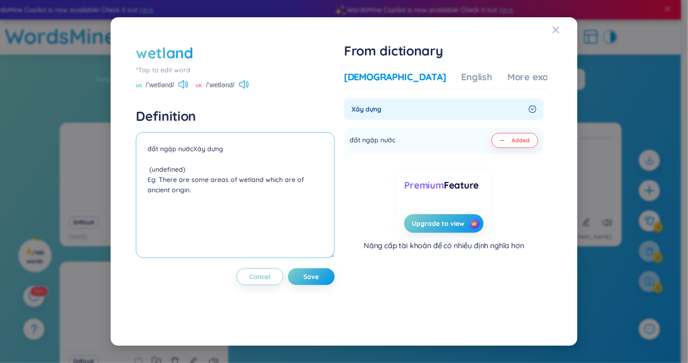
click at [192, 147] on textarea "đất ngập nướcXây dựng (undefined) Eg: There are some areas of wetland which are…" at bounding box center [235, 195] width 199 height 126
click at [382, 106] on span "Xây dựng" at bounding box center [439, 109] width 174 height 10
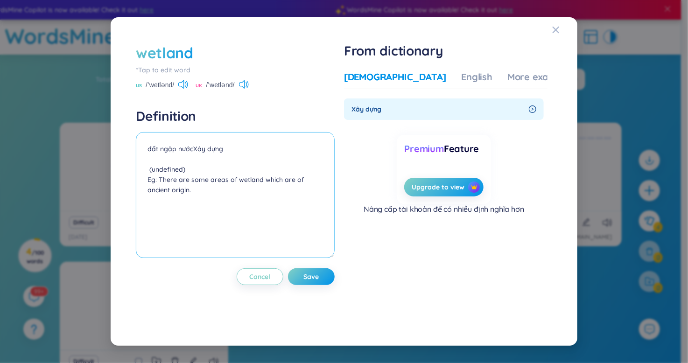
drag, startPoint x: 193, startPoint y: 148, endPoint x: 227, endPoint y: 152, distance: 34.2
click at [227, 152] on textarea "đất ngập nướcXây dựng (undefined) Eg: There are some areas of wetland which are…" at bounding box center [235, 195] width 199 height 126
type textarea "đất ngập nước Xây dựng (undefined) Eg: There are some areas of wetland which ar…"
click at [461, 76] on div "English" at bounding box center [476, 77] width 31 height 13
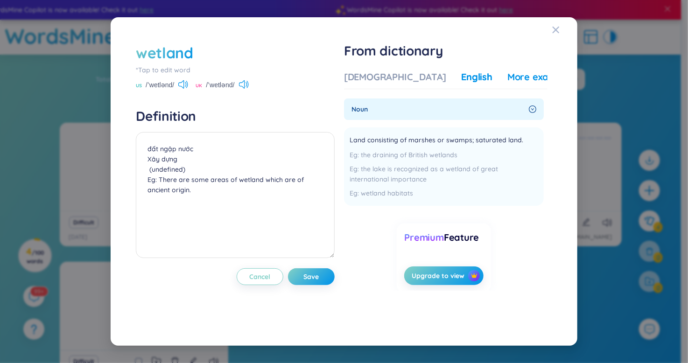
click at [508, 76] on div "More examples" at bounding box center [542, 77] width 68 height 13
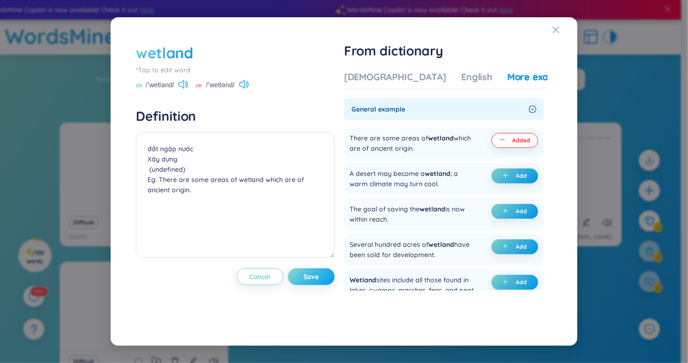
click at [316, 277] on span "Save" at bounding box center [311, 276] width 15 height 9
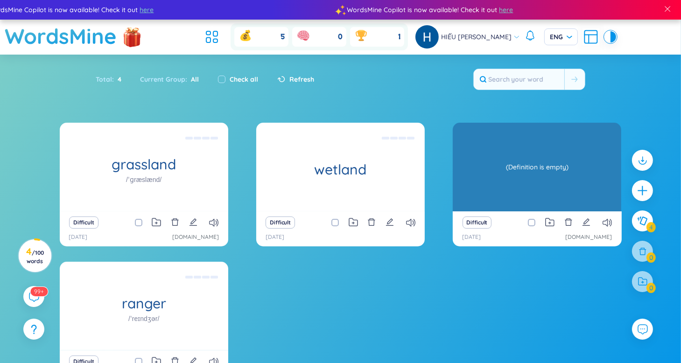
click at [523, 183] on div "habitat /ˈhæbɪtæt/" at bounding box center [537, 167] width 169 height 89
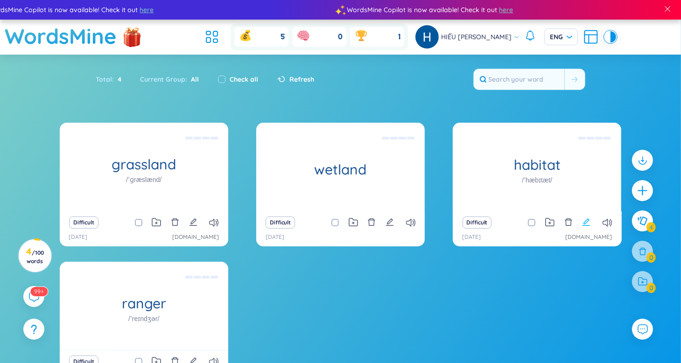
click at [588, 221] on icon "edit" at bounding box center [586, 222] width 8 height 8
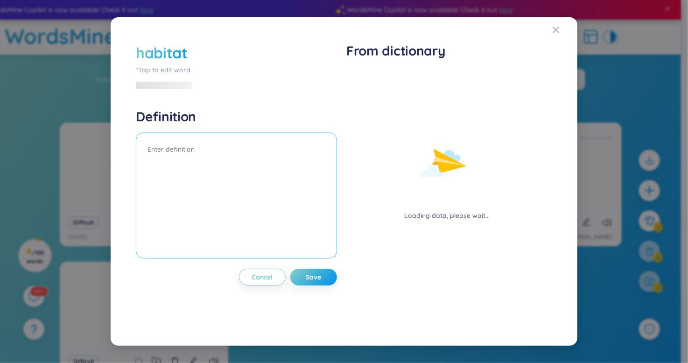
click at [276, 186] on textarea at bounding box center [236, 196] width 201 height 126
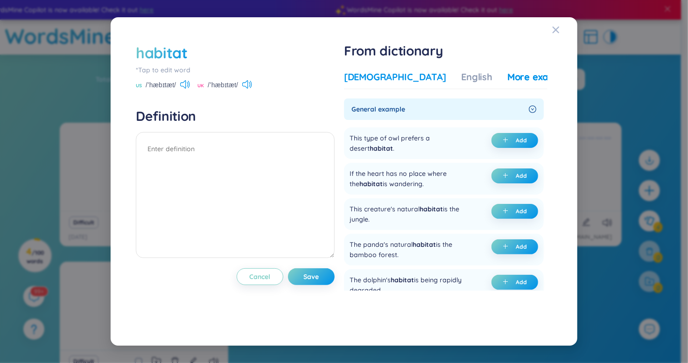
click at [387, 80] on div "Vietnamese" at bounding box center [395, 77] width 102 height 13
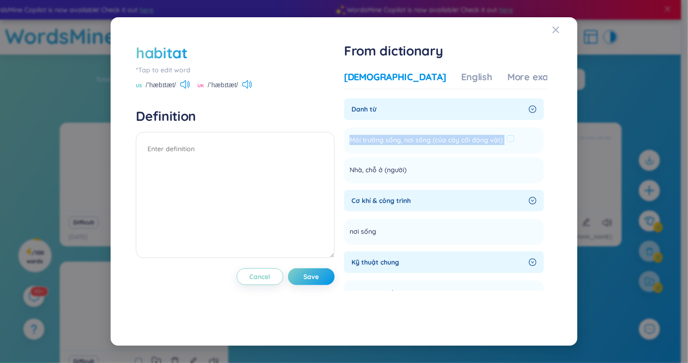
drag, startPoint x: 517, startPoint y: 140, endPoint x: 352, endPoint y: 143, distance: 165.3
click at [352, 143] on li "Môi trường sống, nơi sống (của cây cối động vật) Add" at bounding box center [444, 140] width 200 height 26
drag, startPoint x: 408, startPoint y: 170, endPoint x: 350, endPoint y: 136, distance: 67.2
click at [350, 136] on ul "Môi trường sống, nơi sống (của cây cối động vật) Add Nhà, chỗ ở (người) Add" at bounding box center [444, 154] width 200 height 60
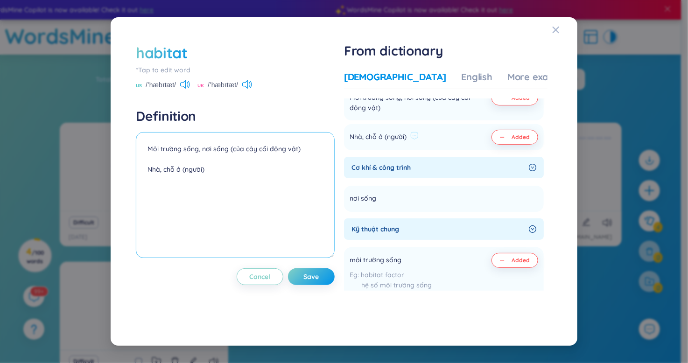
scroll to position [44, 0]
click at [397, 164] on span "Cơ khí & công trình" at bounding box center [439, 166] width 174 height 10
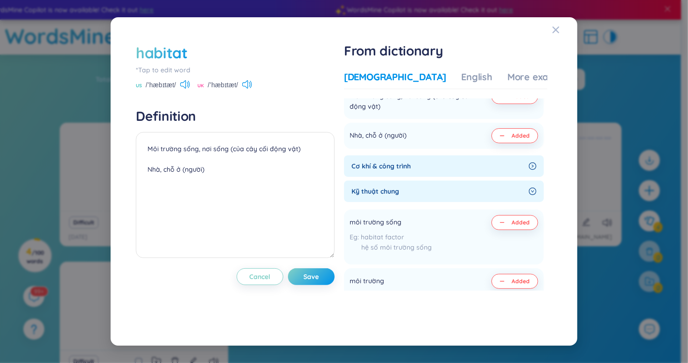
click at [529, 168] on icon "right-circle" at bounding box center [532, 165] width 7 height 7
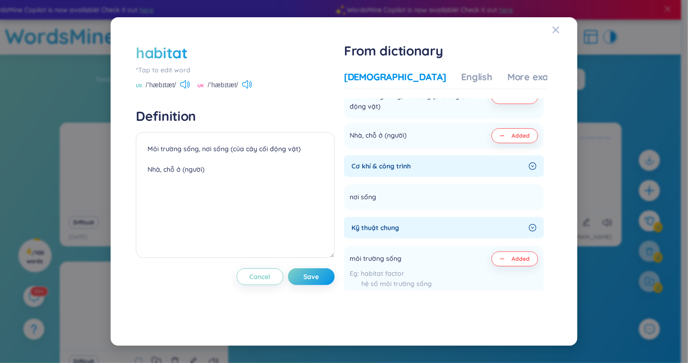
click at [400, 160] on div "Cơ khí & công trình" at bounding box center [444, 165] width 200 height 21
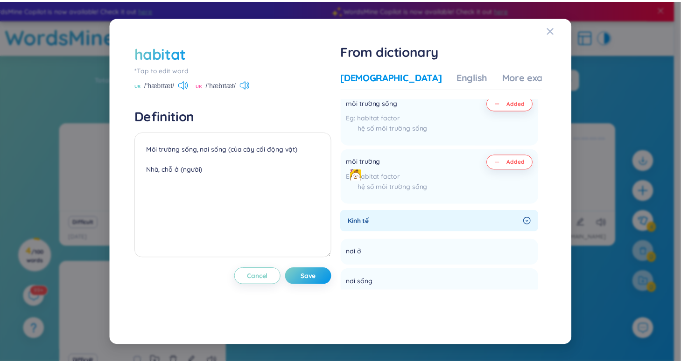
scroll to position [302, 0]
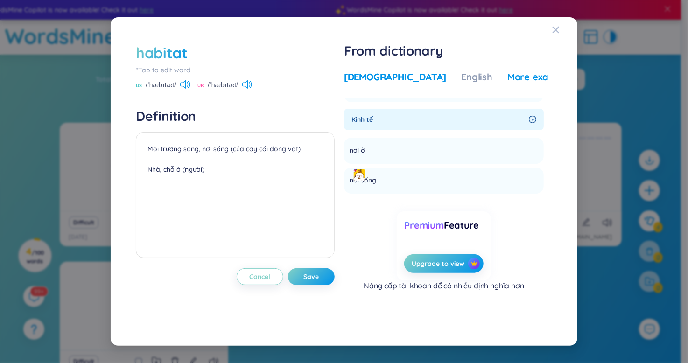
click at [508, 73] on div "More examples" at bounding box center [542, 77] width 68 height 13
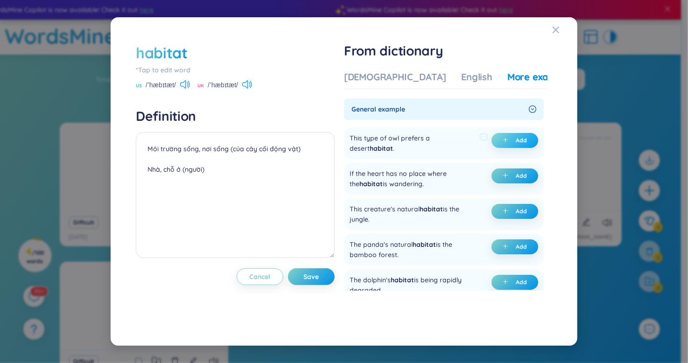
click at [511, 137] on button "Add" at bounding box center [515, 140] width 47 height 15
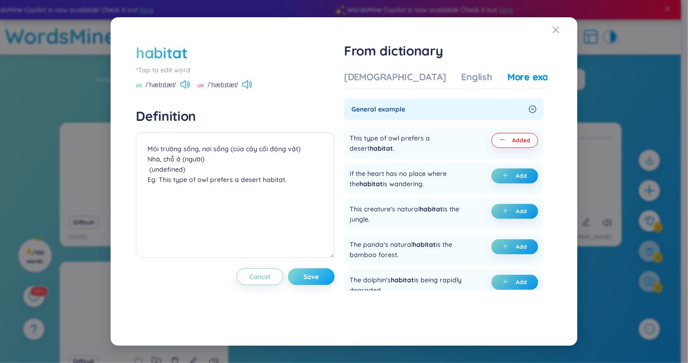
click at [314, 281] on button "Save" at bounding box center [311, 276] width 47 height 17
type textarea "Môi trường sống, nơi sống (của cây cối động vật) Nhà, chỗ ở (người) (undefined)…"
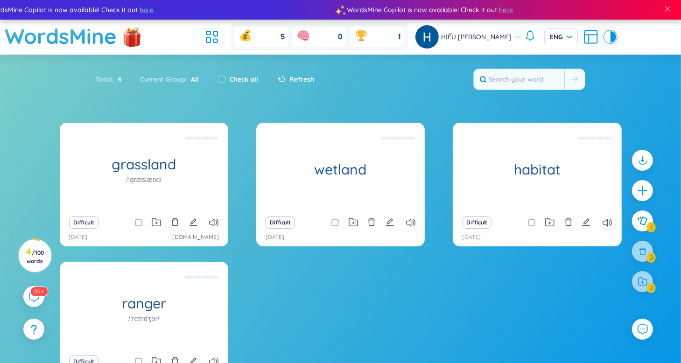
scroll to position [0, 0]
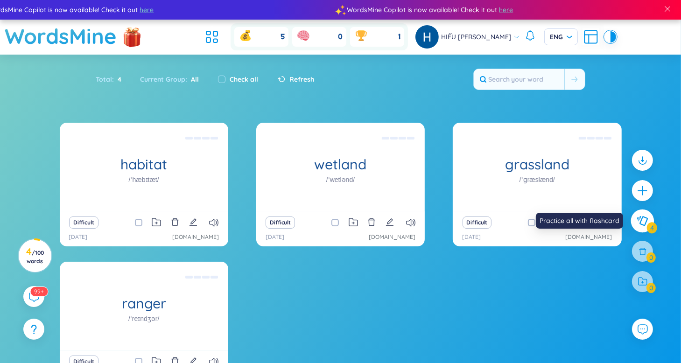
click at [637, 214] on button at bounding box center [642, 221] width 23 height 23
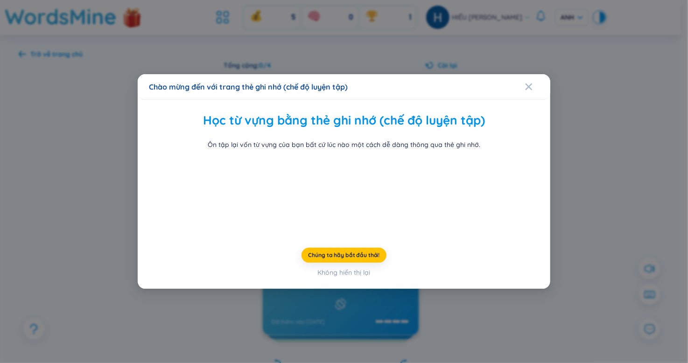
click at [544, 100] on div "Học từ vựng bằng thẻ ghi nhớ (chế độ luyện tập) Ôn tập lại vốn từ vựng của bạn …" at bounding box center [344, 194] width 413 height 189
click at [332, 259] on font "Chúng ta hãy bắt đầu thôi!" at bounding box center [344, 255] width 71 height 7
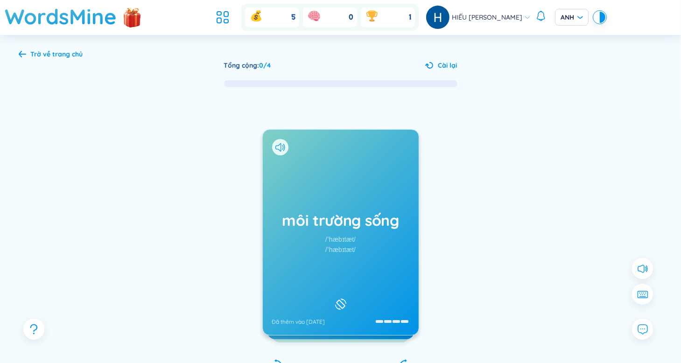
click at [349, 226] on font "môi trường sống" at bounding box center [340, 220] width 117 height 19
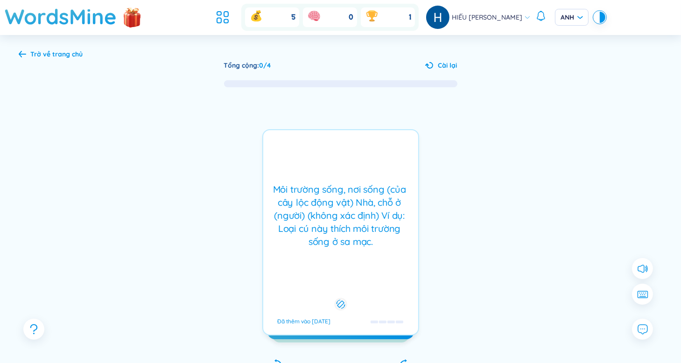
click at [349, 226] on font "Môi trường sống, nơi sống (của cây lộc động vật) Nhà, chỗ ở (người) (không xác …" at bounding box center [341, 215] width 136 height 64
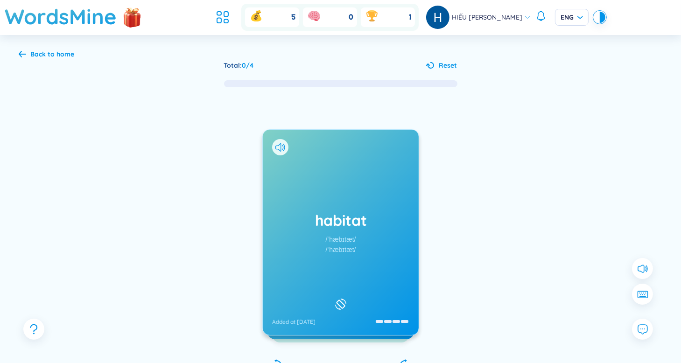
click at [339, 223] on h1 "habitat" at bounding box center [340, 220] width 137 height 21
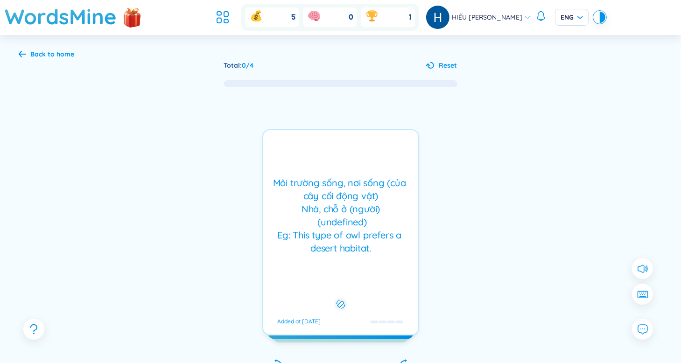
click at [339, 223] on div "Môi trường sống, nơi sống (của cây cối động vật) Nhà, chỗ ở (người) (undefined)…" at bounding box center [341, 215] width 146 height 78
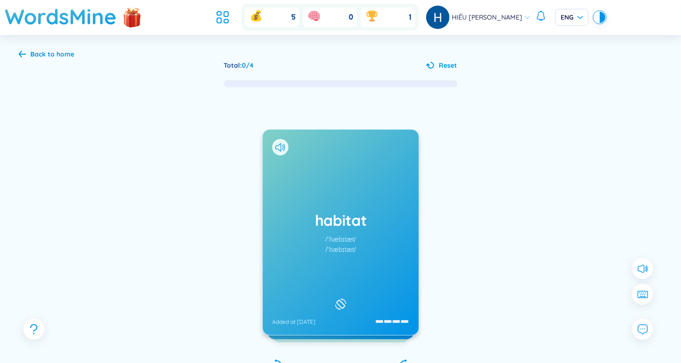
click at [339, 223] on div "habitat /ˈhæbɪtæt/ /ˈhæbɪtæt/ Added at [DATE]" at bounding box center [340, 232] width 157 height 206
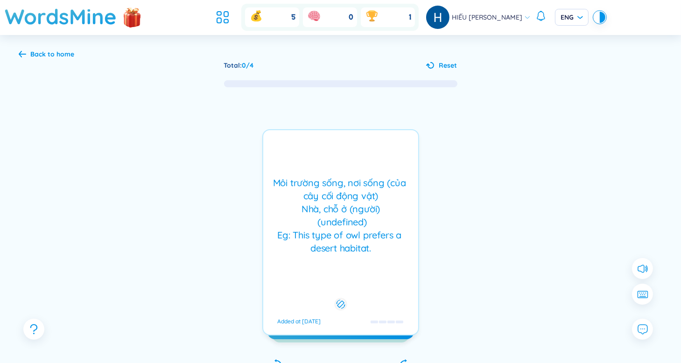
click at [339, 223] on div "habitat /ˈhæbɪtæt/ /ˈhæbɪtæt/ Added at [DATE] Môi trường sống, nơi sống (của câ…" at bounding box center [340, 232] width 157 height 206
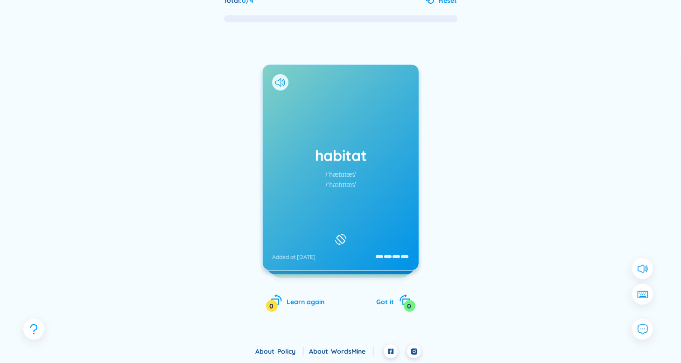
scroll to position [64, 0]
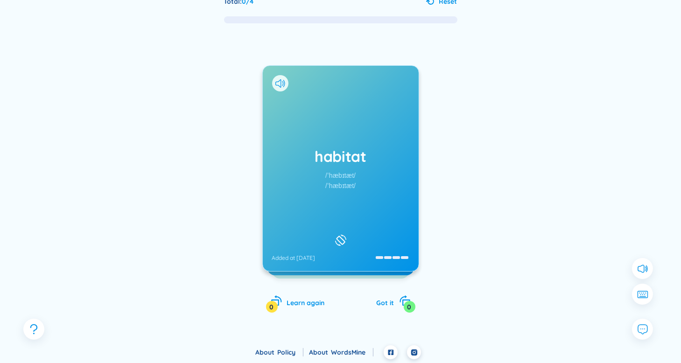
click at [339, 233] on div at bounding box center [341, 241] width 16 height 16
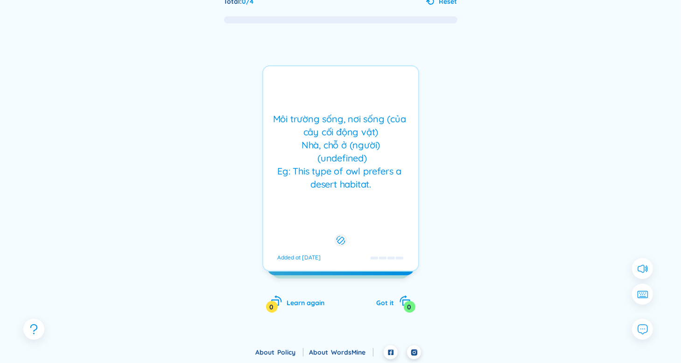
click at [339, 233] on button at bounding box center [341, 241] width 16 height 16
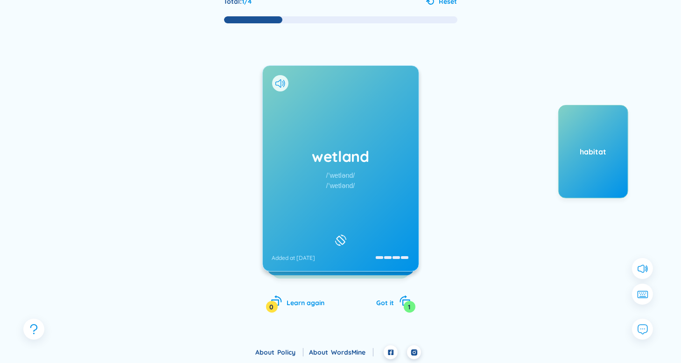
click at [339, 233] on div at bounding box center [341, 241] width 16 height 16
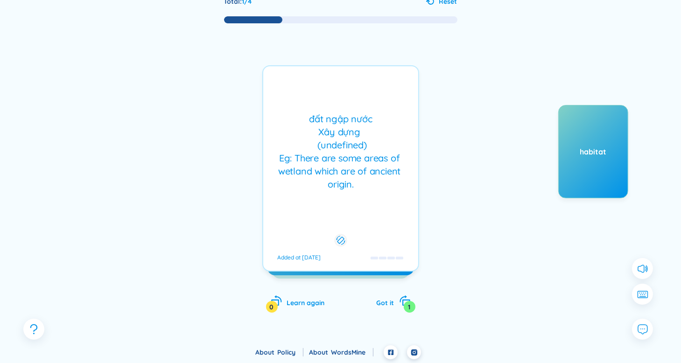
click at [327, 247] on div "đất ngập nước Xây dựng (undefined) Eg: There are some areas of wetland which ar…" at bounding box center [340, 168] width 157 height 206
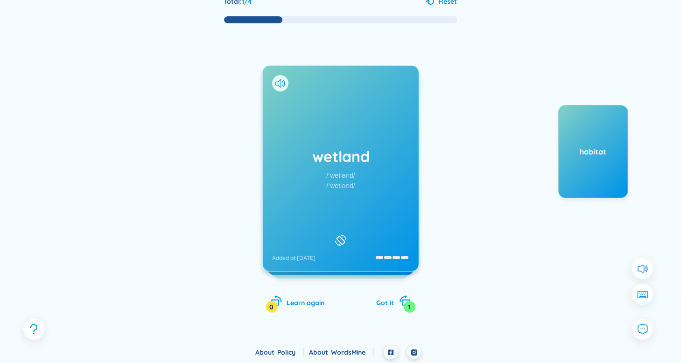
click at [320, 214] on div "wetland /ˈwetlənd/ /ˈwetlənd/ Added at [DATE]" at bounding box center [341, 168] width 156 height 205
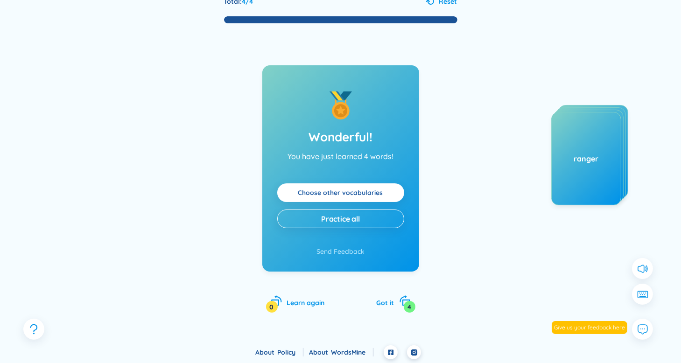
click at [367, 194] on link "Choose other vocabularies" at bounding box center [340, 193] width 85 height 10
